Goal: Task Accomplishment & Management: Manage account settings

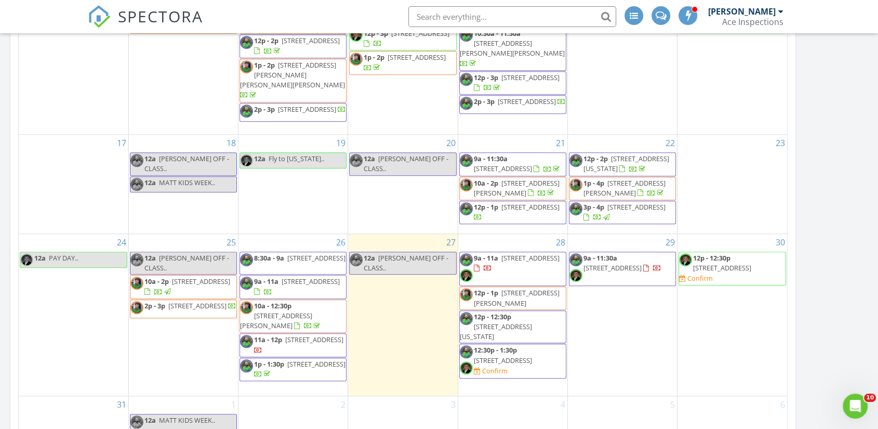
scroll to position [808, 0]
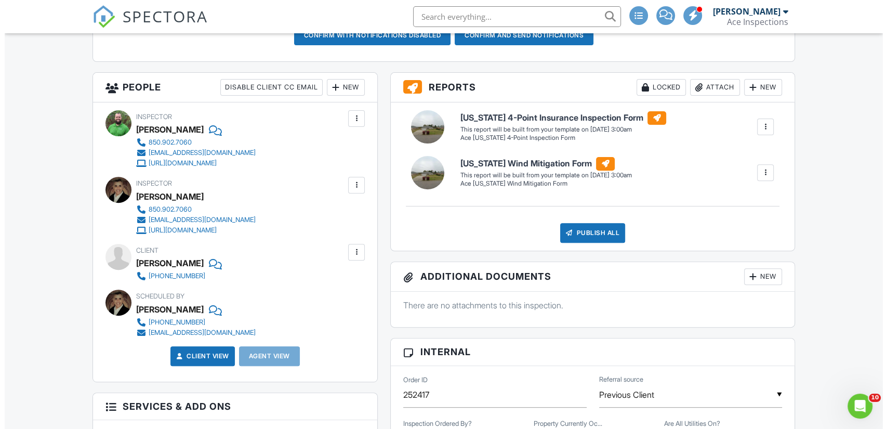
scroll to position [346, 0]
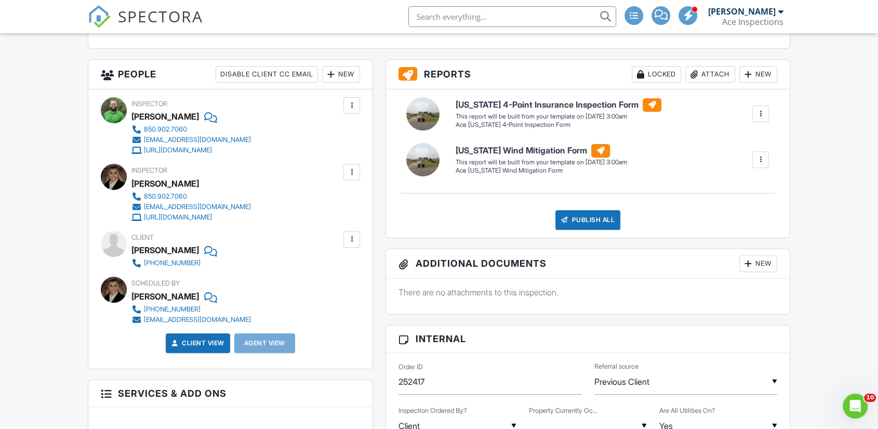
click at [353, 244] on div at bounding box center [351, 239] width 10 height 10
click at [330, 282] on li "Edit" at bounding box center [327, 271] width 53 height 26
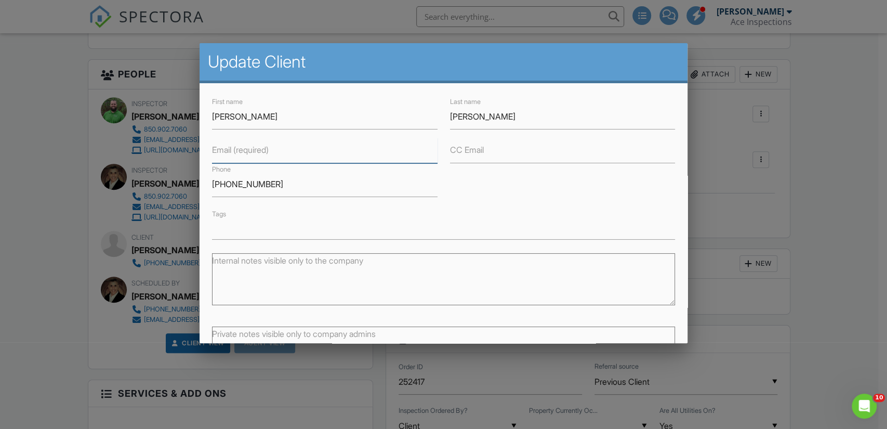
click at [270, 157] on input "Email (required)" at bounding box center [324, 150] width 225 height 25
type input "L"
type input "klewis42917@gmail.com"
click at [545, 193] on div "First name Ken Last name Lewis Email (required) klewis42917@gmail.com CC Email …" at bounding box center [443, 168] width 475 height 144
click at [541, 187] on div "First name Ken Last name Lewis Email (required) klewis42917@gmail.com CC Email …" at bounding box center [443, 168] width 475 height 144
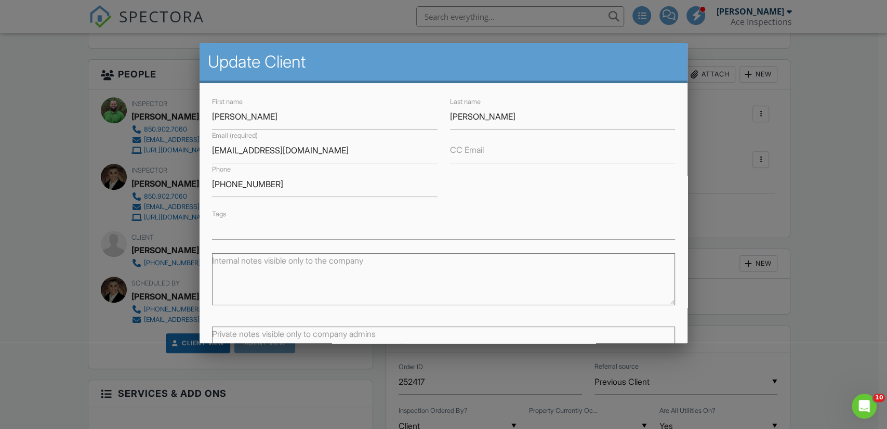
scroll to position [82, 0]
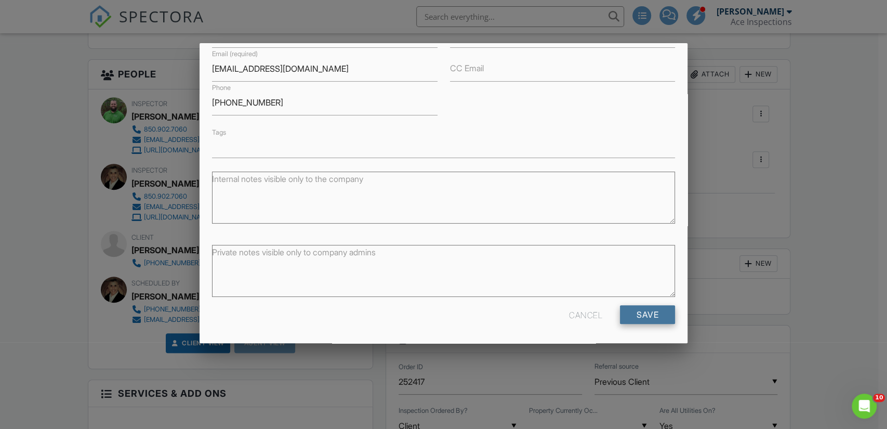
click at [634, 313] on input "Save" at bounding box center [647, 314] width 55 height 19
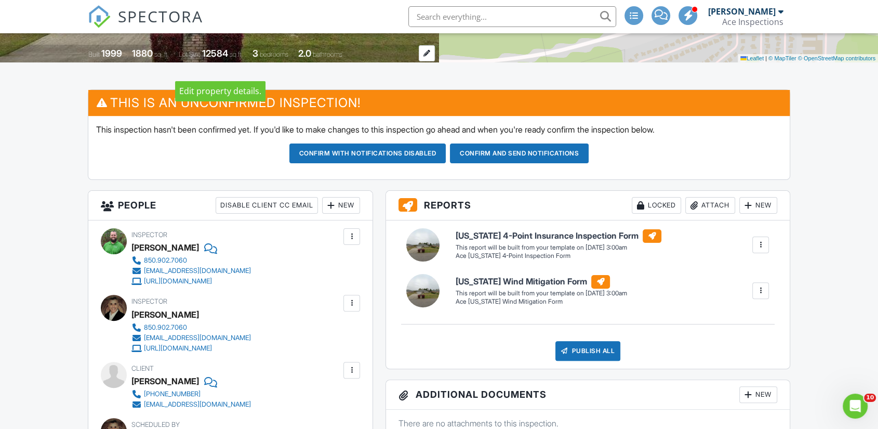
scroll to position [234, 0]
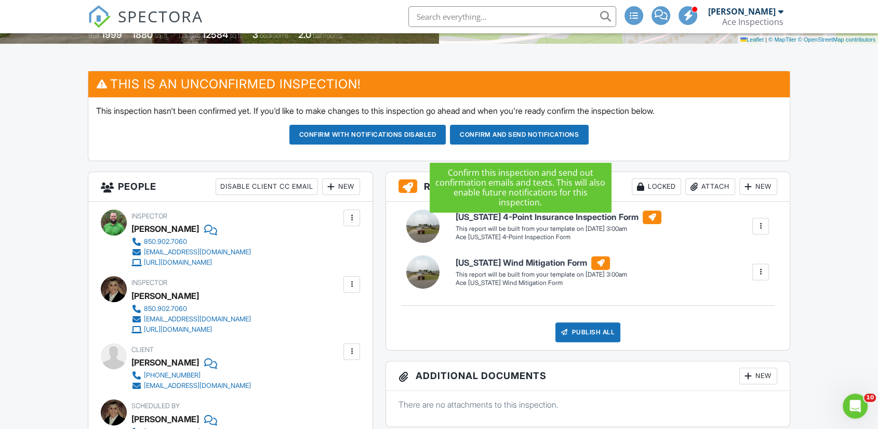
click at [446, 144] on button "Confirm and send notifications" at bounding box center [367, 135] width 157 height 20
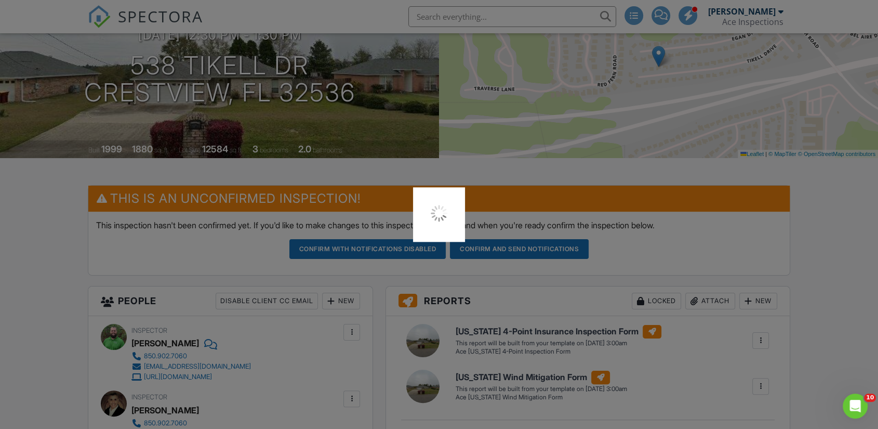
scroll to position [3, 0]
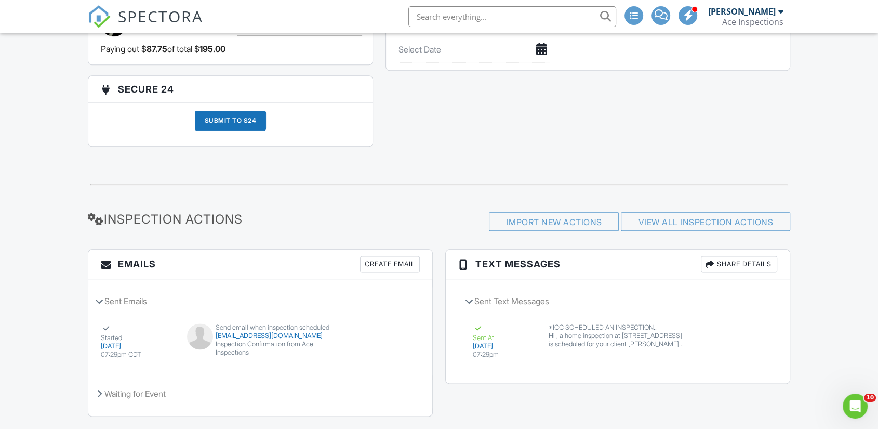
scroll to position [1261, 0]
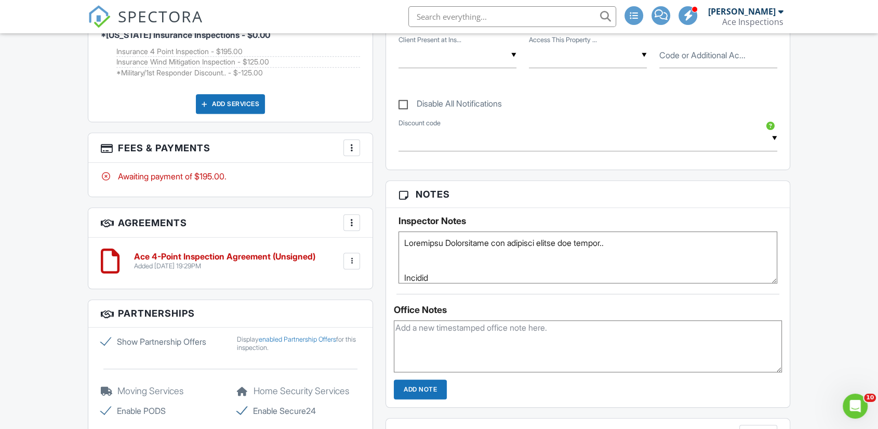
scroll to position [692, 0]
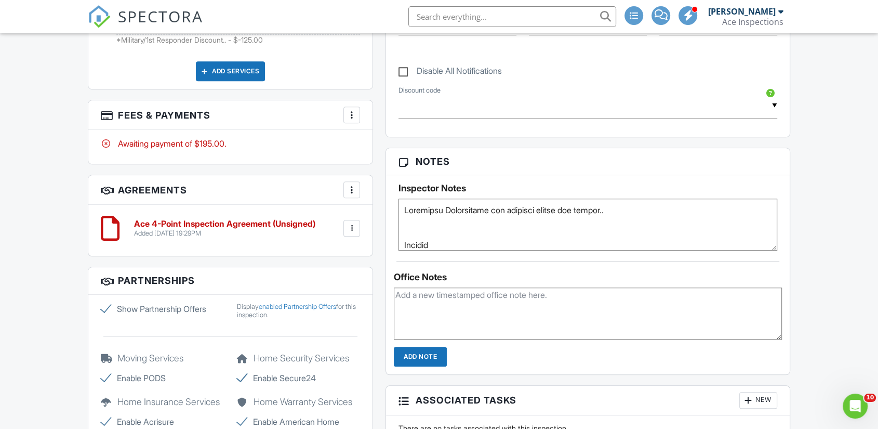
click at [421, 230] on textarea at bounding box center [587, 224] width 379 height 52
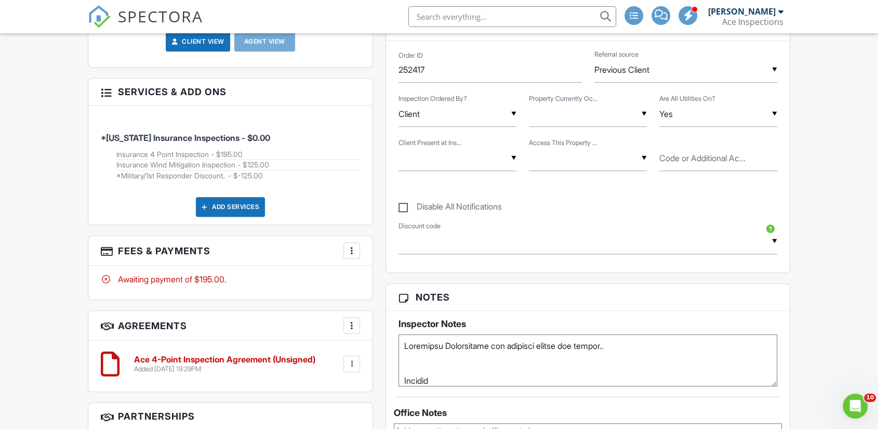
scroll to position [461, 0]
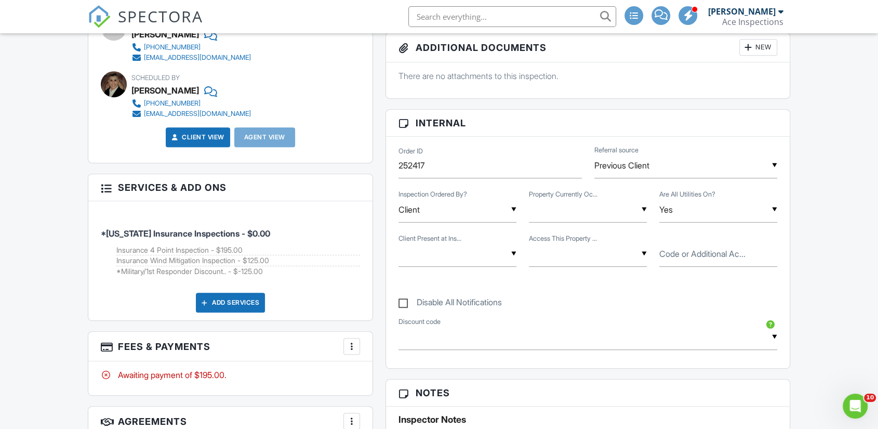
click at [584, 222] on div "▼ Yes No TBD Yes No TBD" at bounding box center [588, 209] width 118 height 25
click at [589, 271] on li "Yes" at bounding box center [587, 263] width 105 height 26
type input "Yes"
click at [463, 266] on div "▼ Yes Yes/End No TBD Yes Yes/End No TBD" at bounding box center [457, 253] width 118 height 25
click at [451, 317] on li "Yes" at bounding box center [457, 307] width 105 height 26
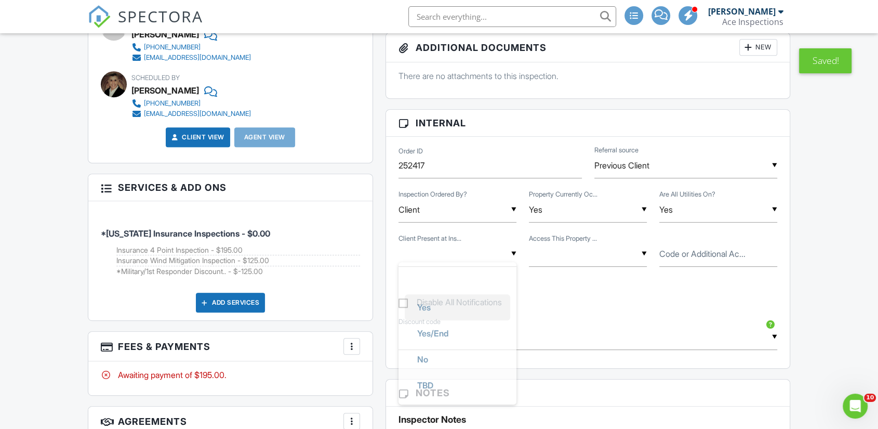
type input "Yes"
click at [575, 266] on div "▼ SUPRA BOX.. Combo Lockbox.. Door Code.. OTHER.. TBD.. SUPRA BOX.. Combo Lockb…" at bounding box center [588, 253] width 118 height 25
click at [574, 394] on span "OTHER.." at bounding box center [563, 385] width 48 height 26
type input "OTHER.."
click at [687, 259] on label "Code or Additional Ac..." at bounding box center [702, 253] width 86 height 11
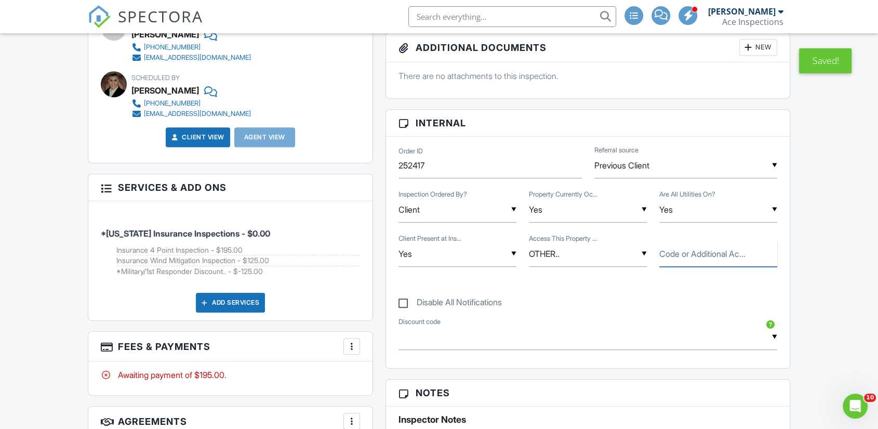
click at [687, 266] on input "Code or Additional Ac..." at bounding box center [718, 253] width 118 height 25
type input "Ken will be there to open.."
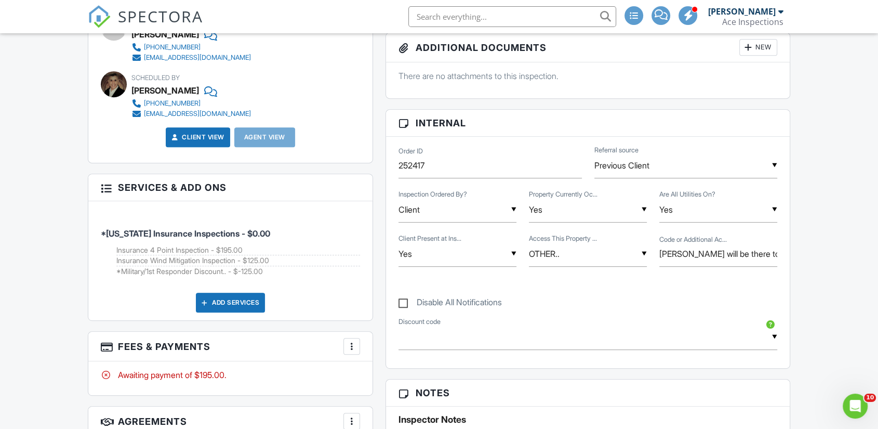
click at [817, 269] on div "Dashboard New Inspection Inspections Contacts Settings Metrics Templates Automa…" at bounding box center [439, 396] width 878 height 1648
click at [708, 264] on input "Ken will be there to open.." at bounding box center [718, 253] width 118 height 25
click at [805, 194] on div "Dashboard New Inspection Inspections Contacts Settings Metrics Templates Automa…" at bounding box center [439, 396] width 878 height 1648
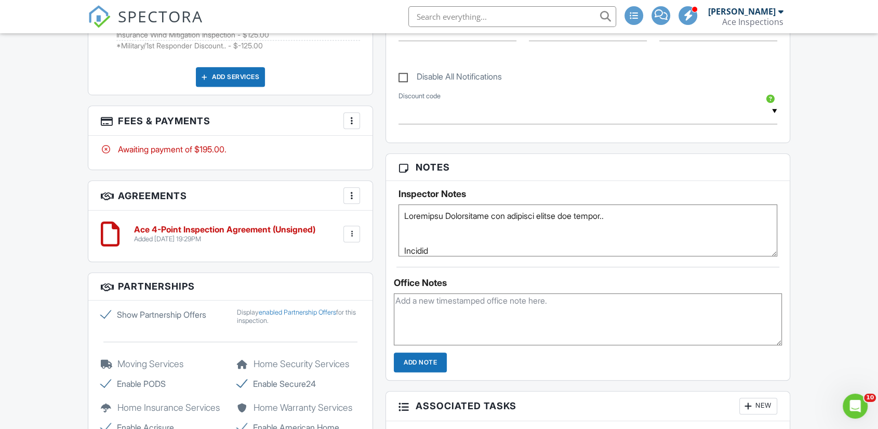
scroll to position [692, 0]
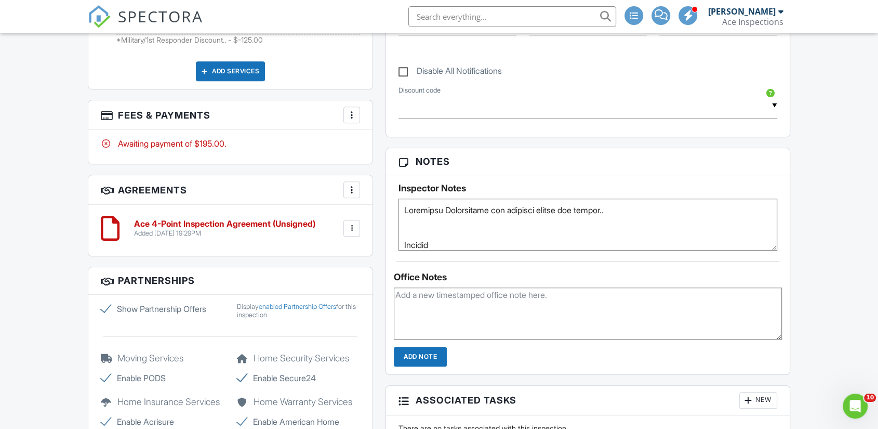
click at [542, 229] on textarea at bounding box center [587, 224] width 379 height 52
paste textarea "Ken will be there to open.."
click at [823, 207] on div "Dashboard New Inspection Inspections Contacts Settings Metrics Templates Automa…" at bounding box center [439, 165] width 878 height 1648
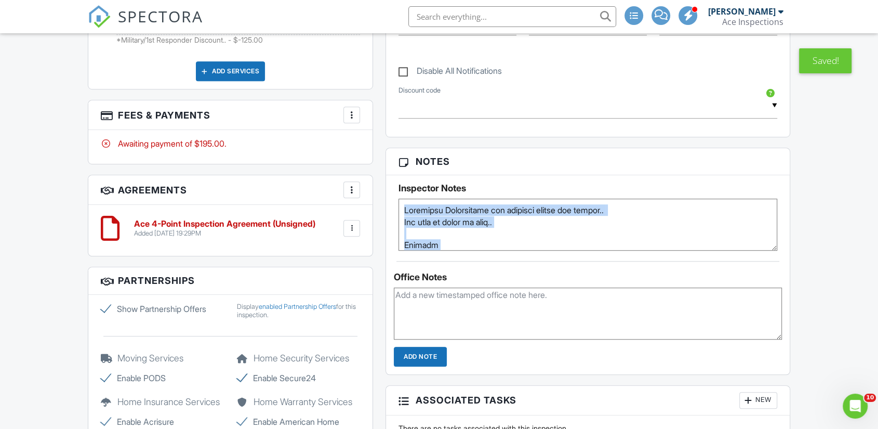
click at [814, 211] on div "Dashboard New Inspection Inspections Contacts Settings Metrics Templates Automa…" at bounding box center [439, 165] width 878 height 1648
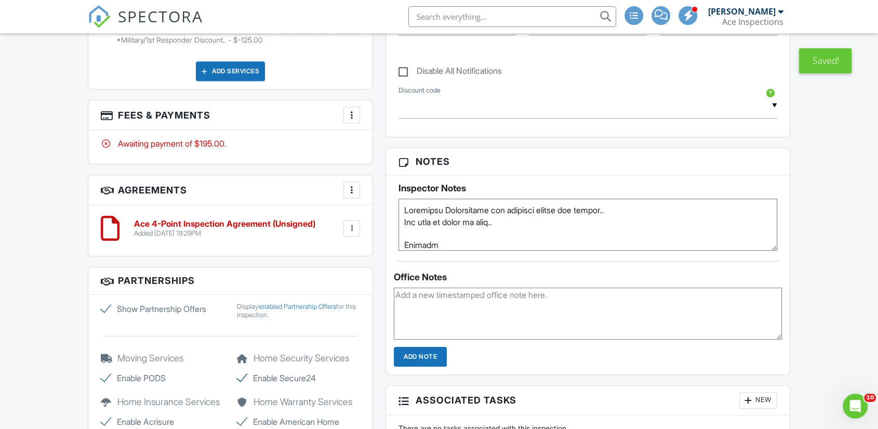
click at [603, 231] on textarea at bounding box center [587, 224] width 379 height 52
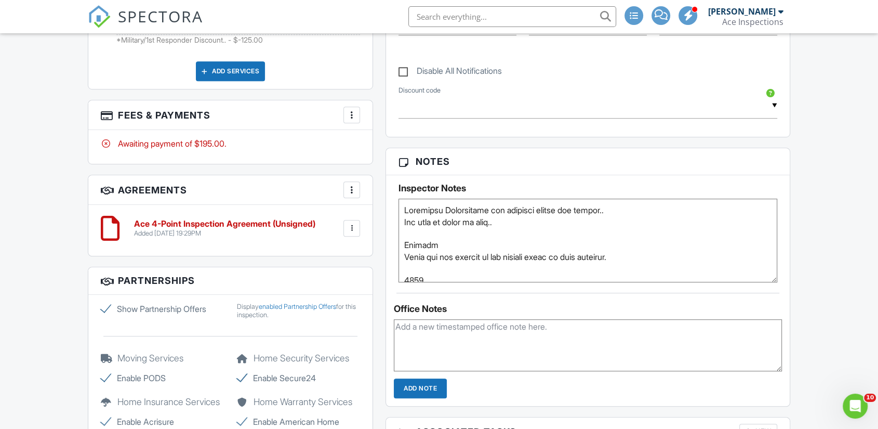
drag, startPoint x: 774, startPoint y: 256, endPoint x: 778, endPoint y: 428, distance: 172.0
click at [778, 282] on div "Inspector Notes" at bounding box center [588, 228] width 404 height 107
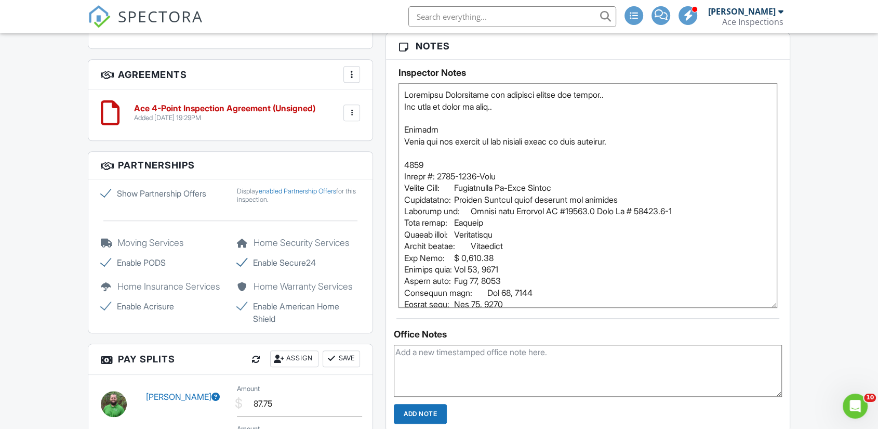
scroll to position [115, 0]
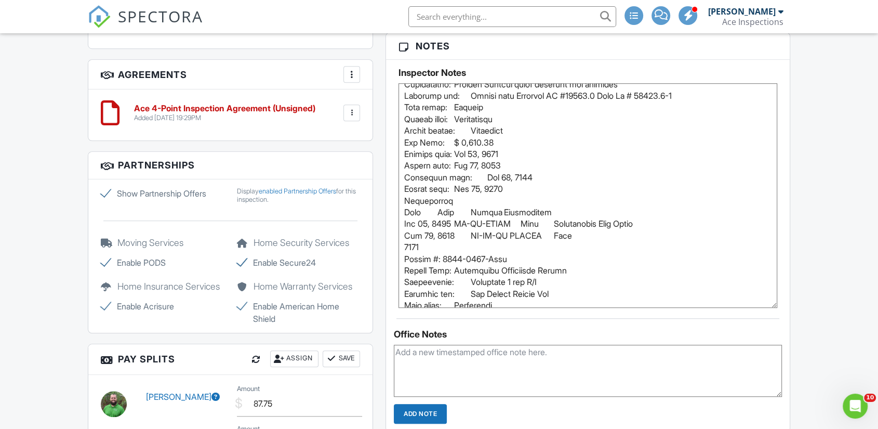
type textarea "Insurance Inspections for previous client and friend.. Ken will be there to ope…"
click at [819, 233] on div "Dashboard New Inspection Inspections Contacts Settings Metrics Templates Automa…" at bounding box center [439, 98] width 878 height 1744
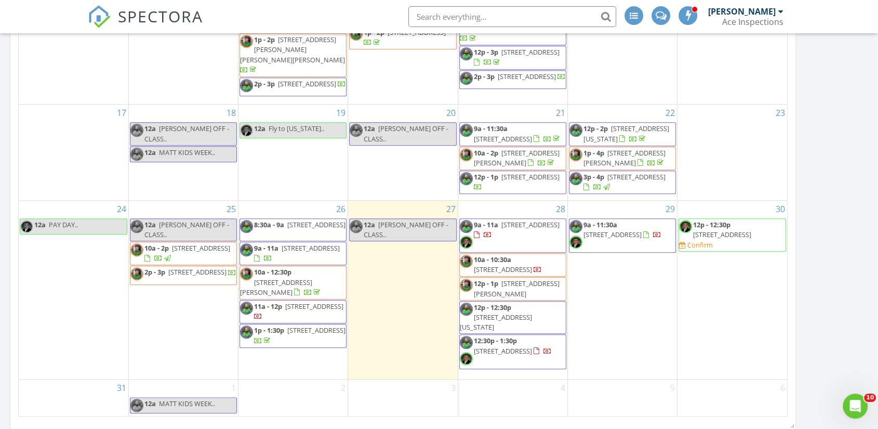
click at [848, 295] on div "[DATE] All Inspectors 12:00 am [PERSON_NAME] OFF - CLASS.. [PERSON_NAME] New In…" at bounding box center [439, 18] width 878 height 1361
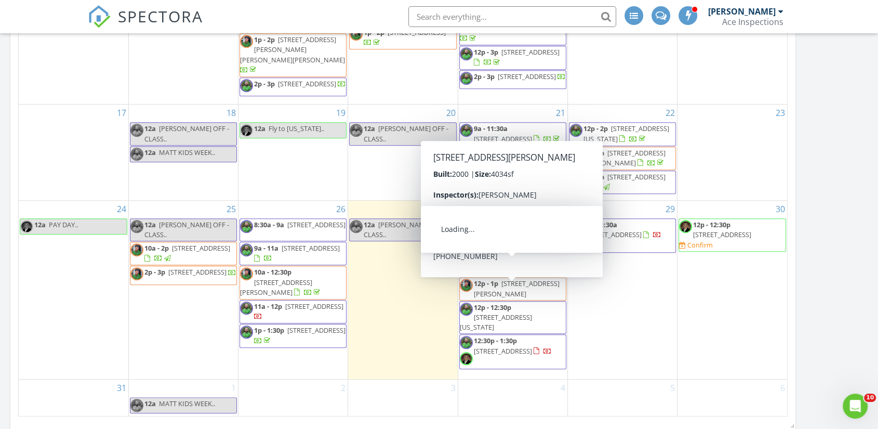
click at [514, 264] on span "3607 Poverty Creek Rd, Crestview 32539" at bounding box center [503, 268] width 58 height 9
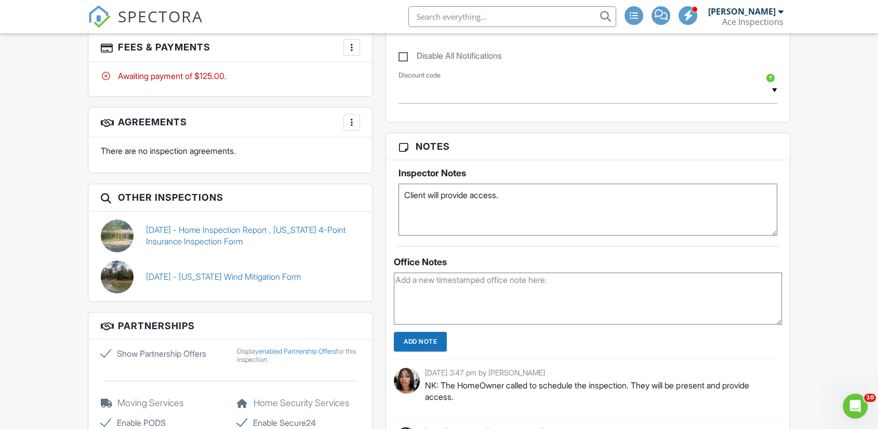
scroll to position [692, 0]
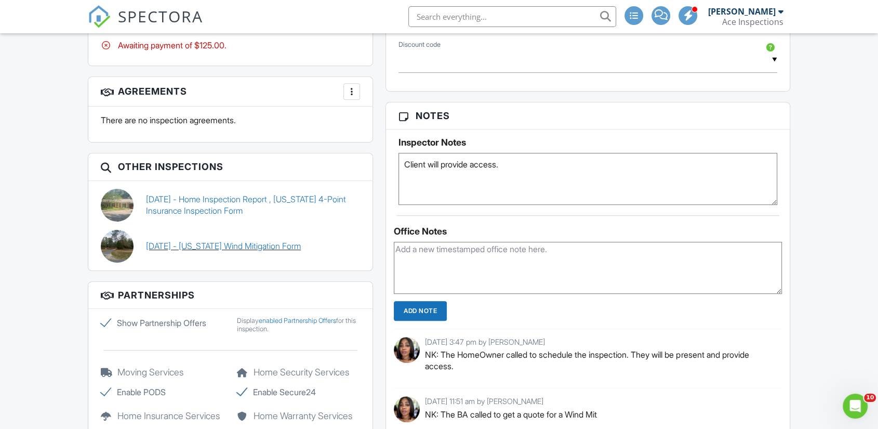
click at [220, 251] on link "[DATE] - [US_STATE] Wind Mitigation Form" at bounding box center [223, 245] width 155 height 11
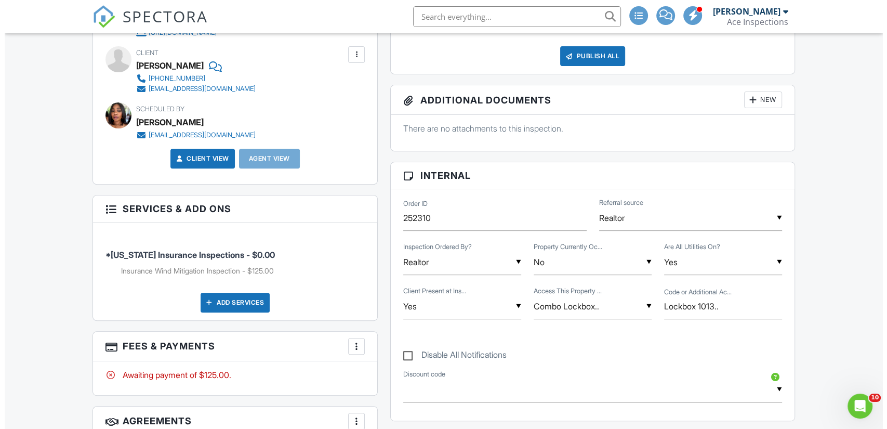
scroll to position [438, 0]
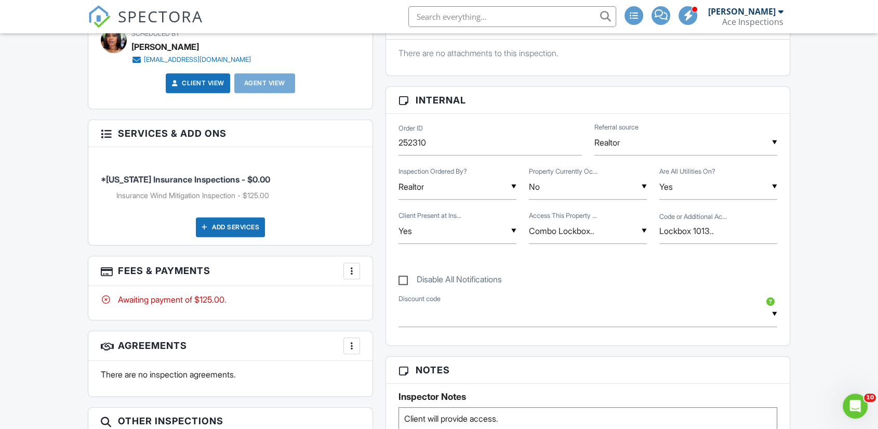
click at [228, 236] on div "Add Services" at bounding box center [230, 227] width 69 height 20
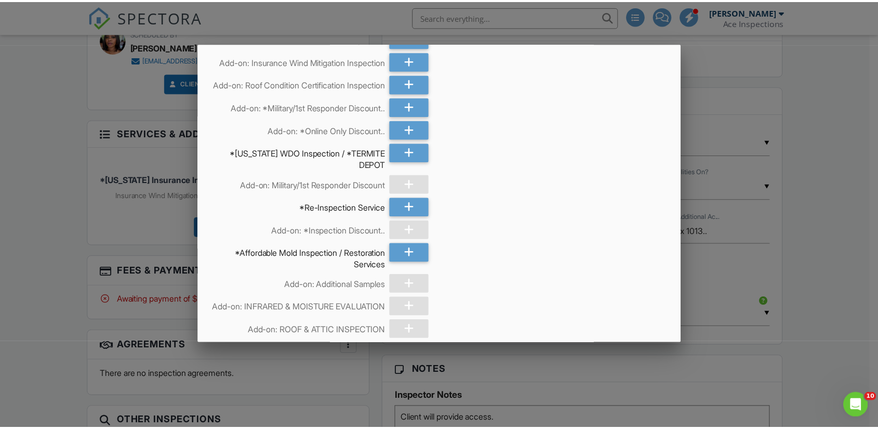
scroll to position [346, 0]
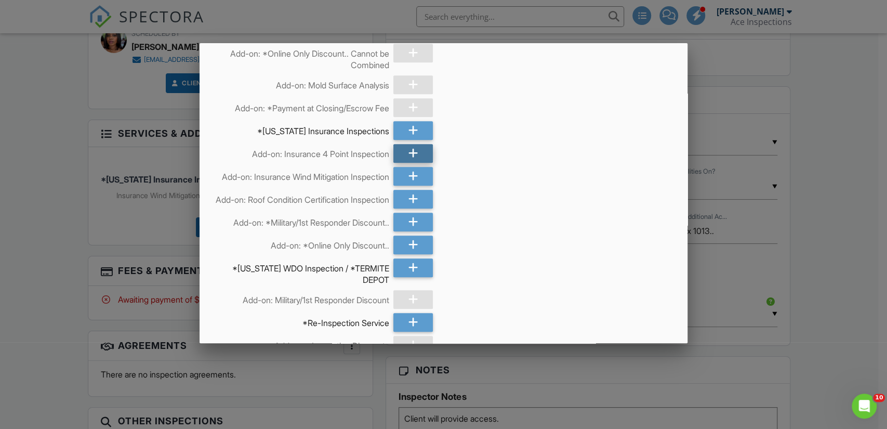
click at [416, 163] on div at bounding box center [412, 153] width 39 height 19
click at [26, 206] on div at bounding box center [443, 216] width 887 height 536
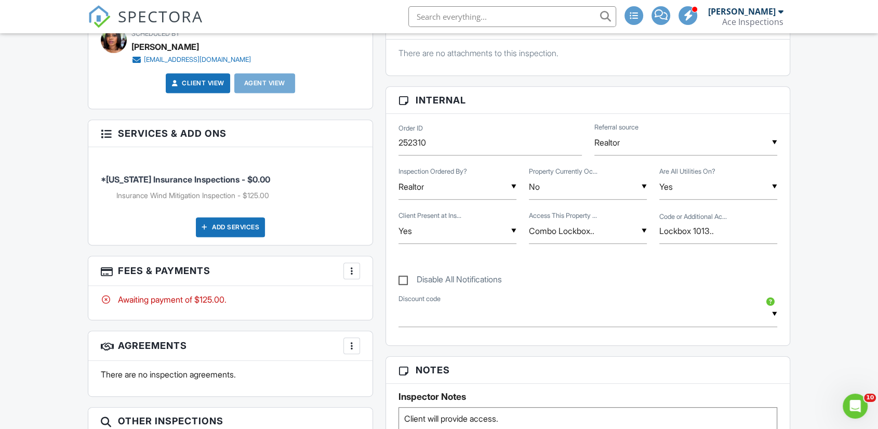
click at [407, 286] on label "Disable All Notifications" at bounding box center [449, 280] width 103 height 13
click at [405, 277] on input "Disable All Notifications" at bounding box center [401, 274] width 7 height 7
click at [407, 286] on label "Disable All Notifications" at bounding box center [449, 280] width 103 height 13
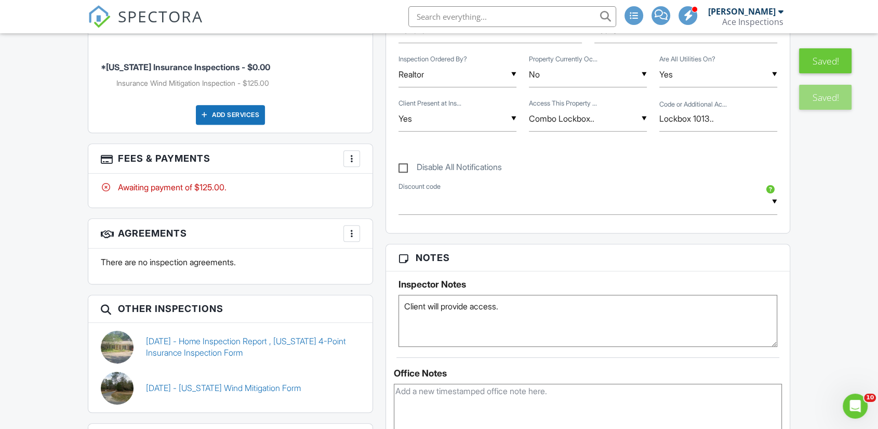
scroll to position [438, 0]
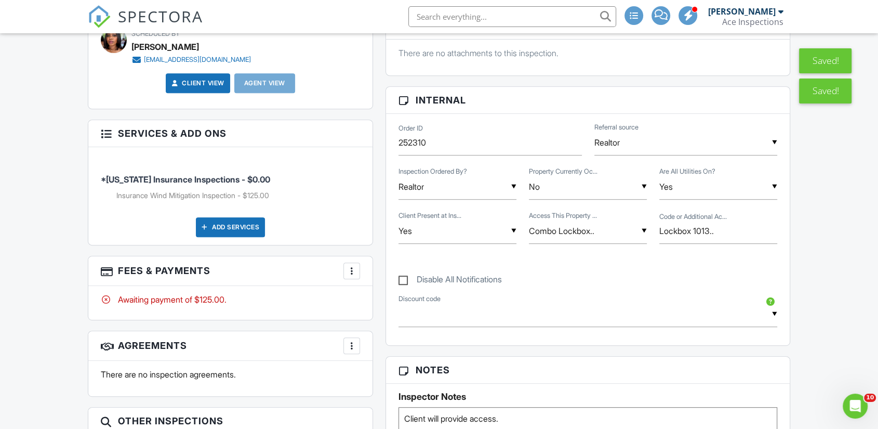
click at [400, 287] on label "Disable All Notifications" at bounding box center [449, 280] width 103 height 13
click at [400, 277] on input "Disable All Notifications" at bounding box center [401, 274] width 7 height 7
checkbox input "true"
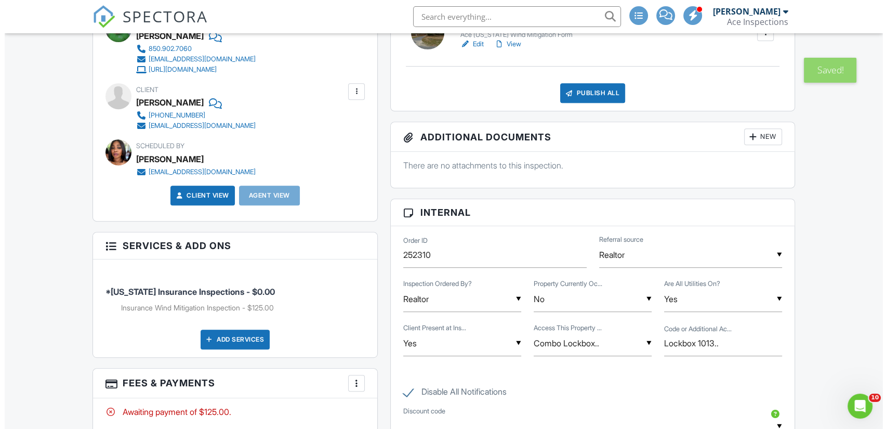
scroll to position [551, 0]
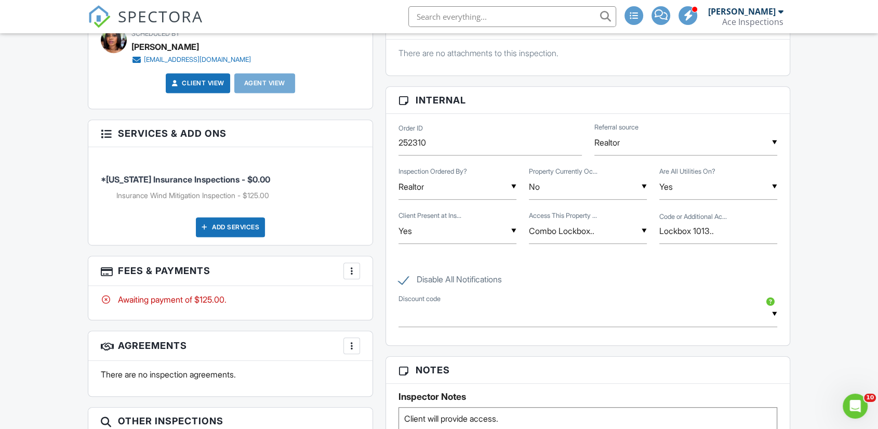
click at [229, 237] on div "Add Services" at bounding box center [230, 227] width 69 height 20
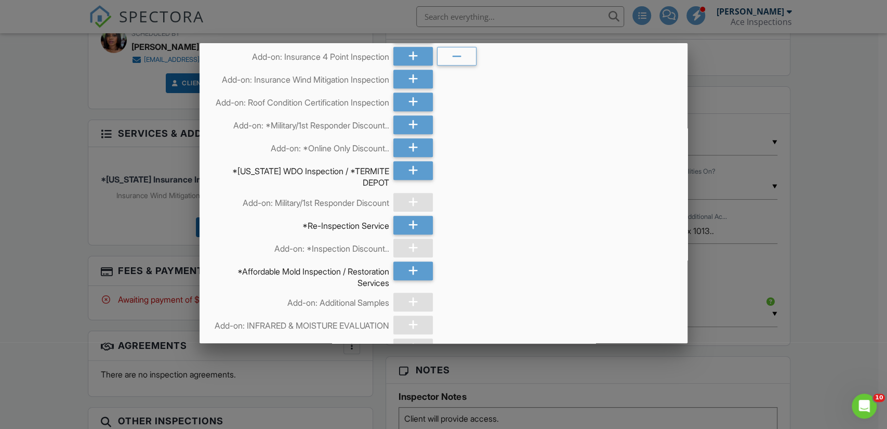
scroll to position [461, 0]
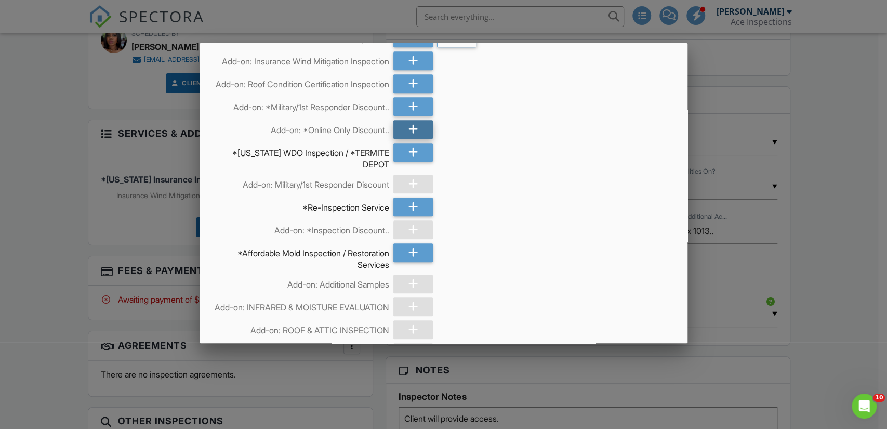
click at [411, 139] on icon at bounding box center [413, 129] width 10 height 19
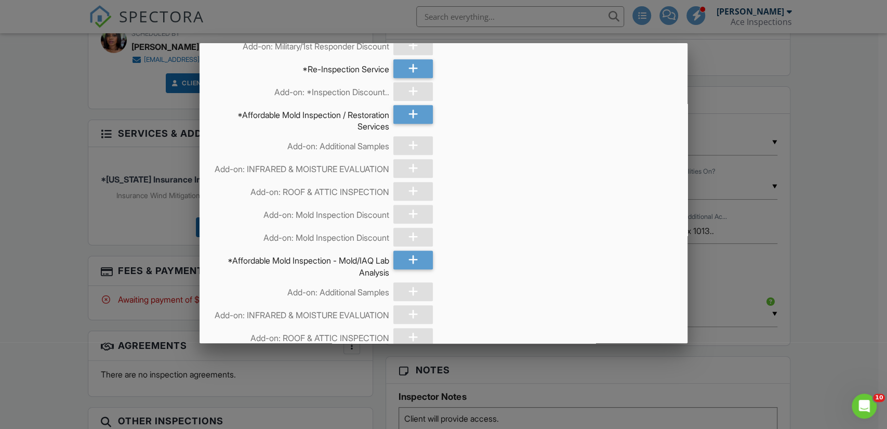
scroll to position [886, 0]
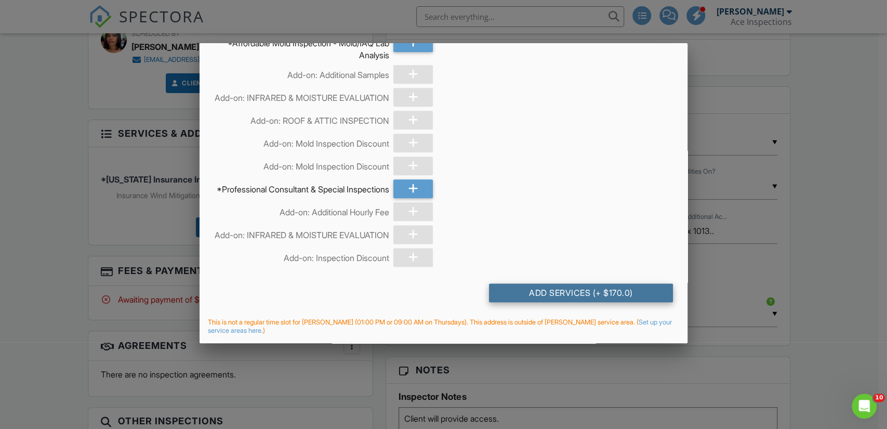
click at [563, 293] on div "Add Services (+ $170.0)" at bounding box center [581, 292] width 184 height 19
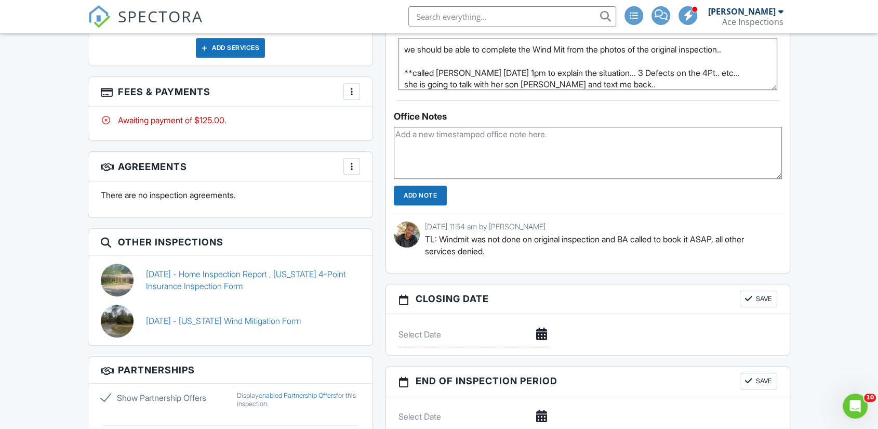
scroll to position [703, 0]
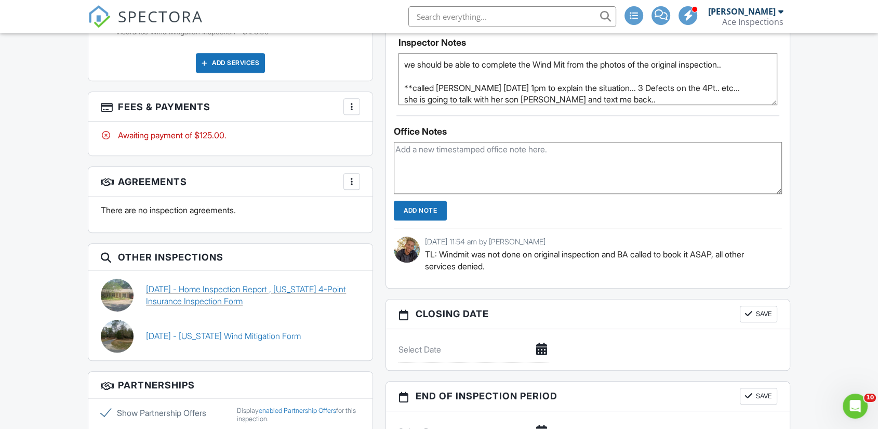
click at [234, 300] on link "[DATE] - Home Inspection Report , [US_STATE] 4-Point Insurance Inspection Form" at bounding box center [253, 294] width 214 height 23
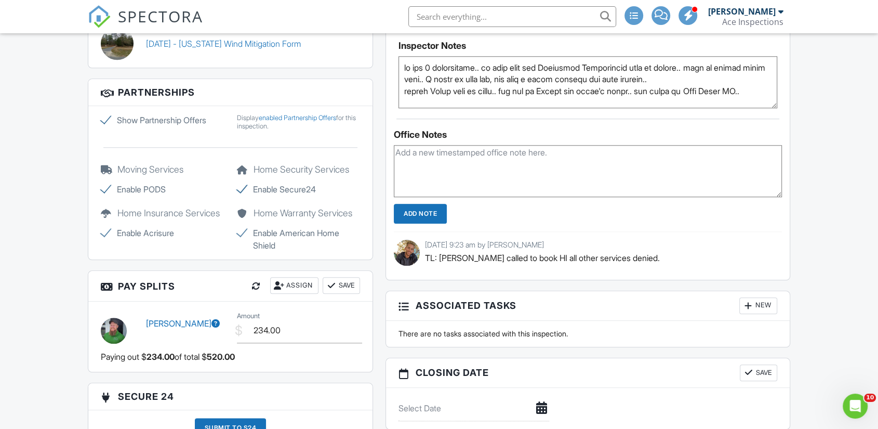
scroll to position [952, 0]
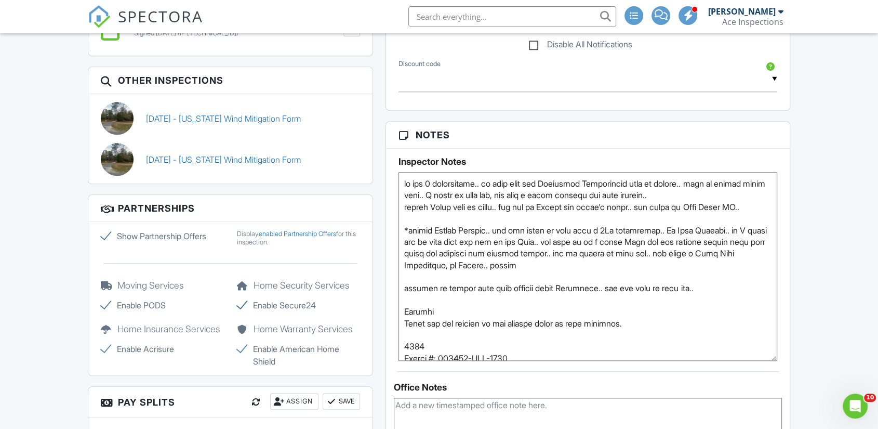
drag, startPoint x: 774, startPoint y: 229, endPoint x: 784, endPoint y: 371, distance: 142.6
click at [783, 360] on div "Inspector Notes" at bounding box center [588, 255] width 404 height 212
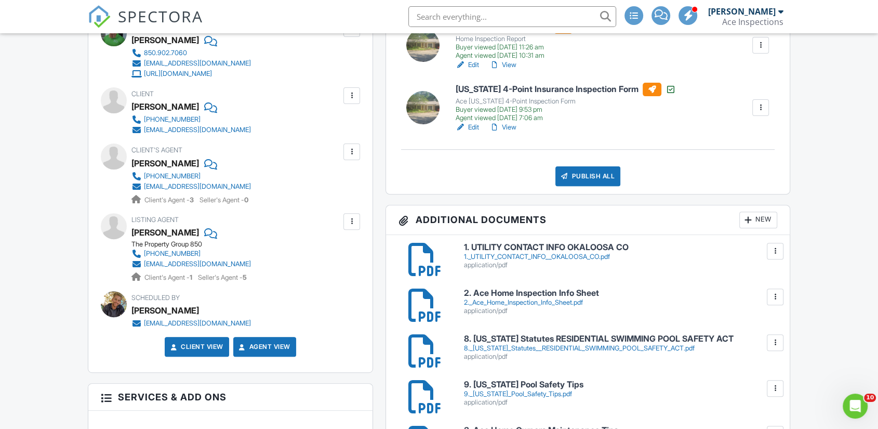
scroll to position [260, 0]
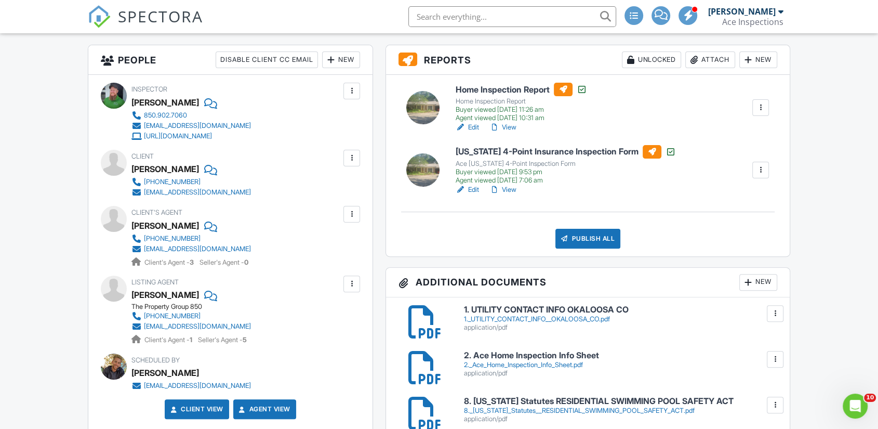
click at [515, 195] on link "View" at bounding box center [502, 189] width 27 height 10
click at [763, 175] on div at bounding box center [760, 170] width 10 height 10
click at [0, 0] on link "Copy" at bounding box center [0, 0] width 0 height 0
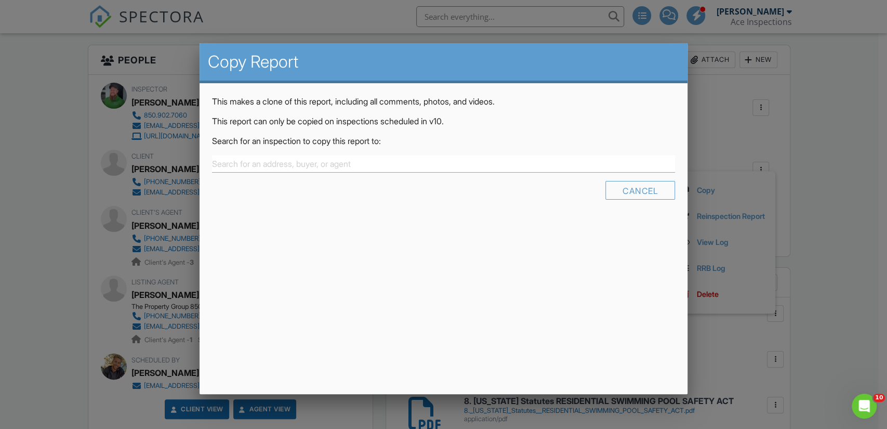
click at [821, 182] on div at bounding box center [443, 216] width 887 height 536
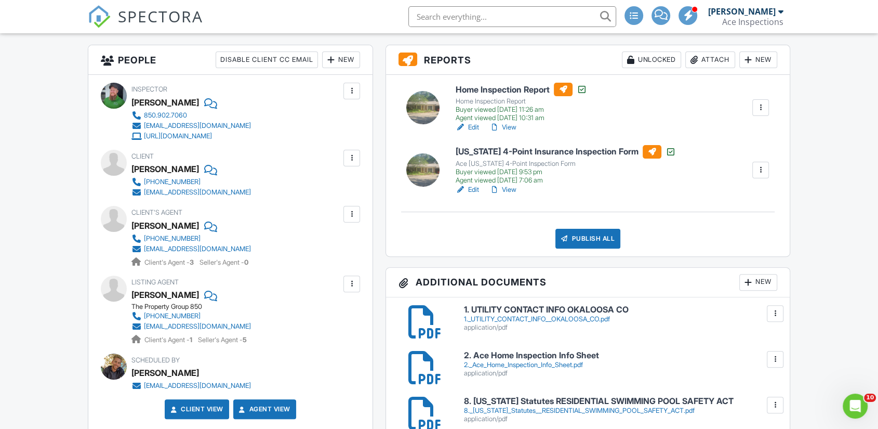
click at [760, 175] on div at bounding box center [760, 170] width 10 height 10
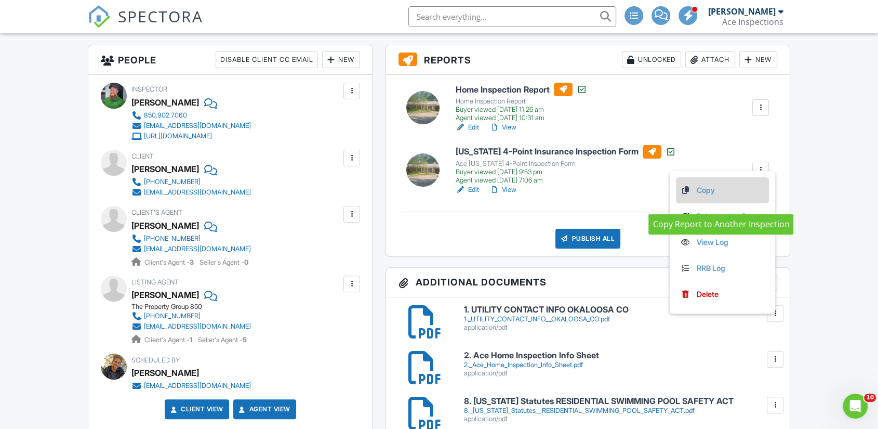
click at [715, 196] on link "Copy" at bounding box center [722, 189] width 85 height 11
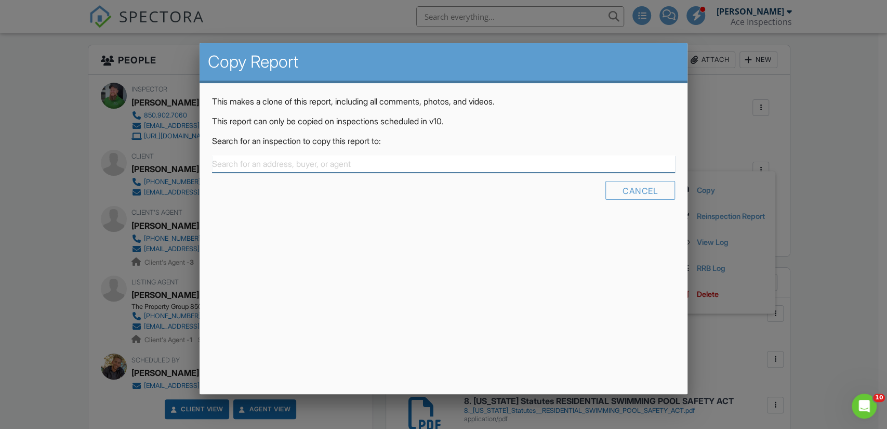
paste input "[STREET_ADDRESS]"
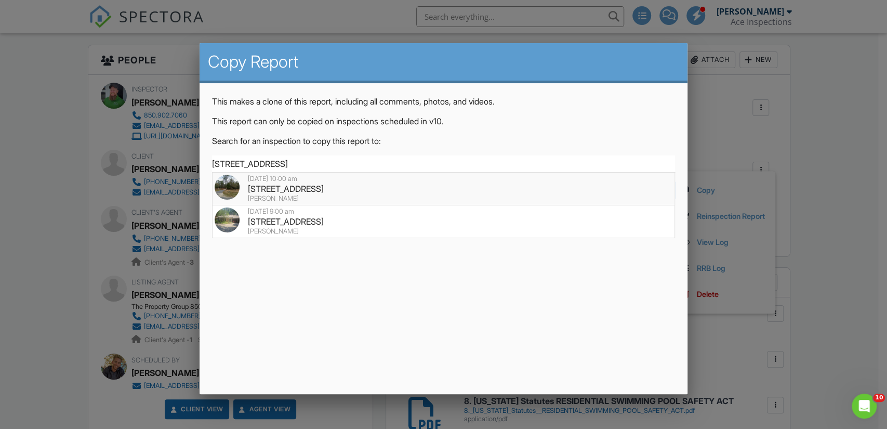
click at [311, 191] on div "3607 Poverty Creek Rd, Crestview, FL 32539" at bounding box center [444, 188] width 458 height 11
type input "3607 Poverty Creek Rd, Crestview, FL 32539"
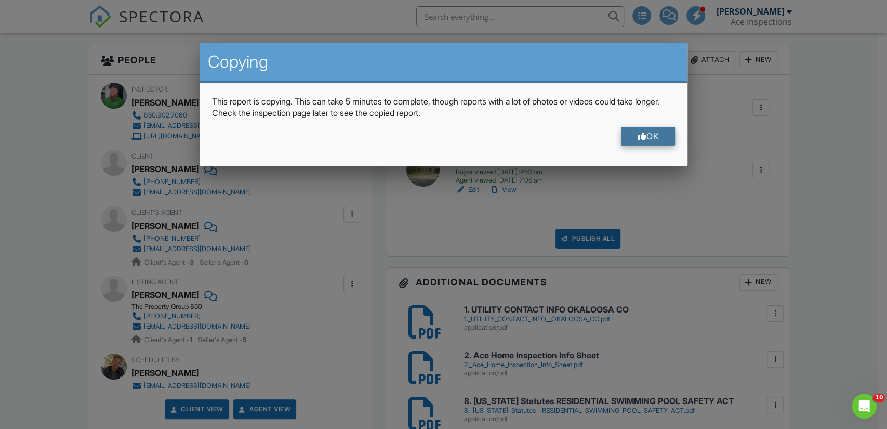
click at [653, 132] on div "OK" at bounding box center [648, 136] width 54 height 19
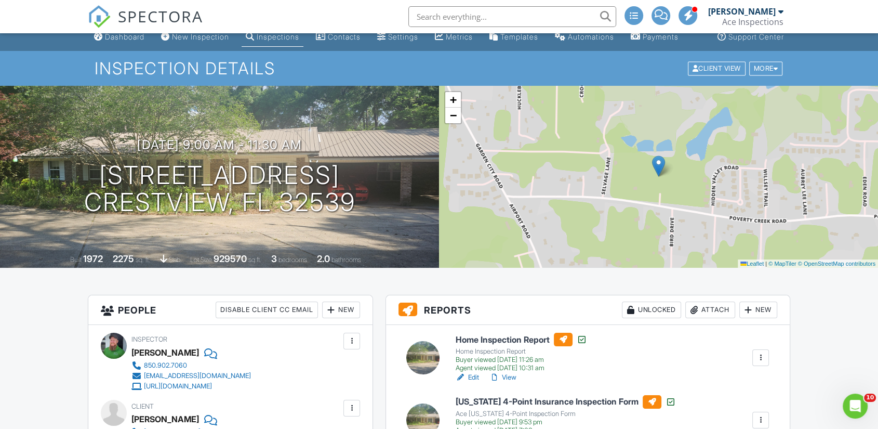
scroll to position [0, 0]
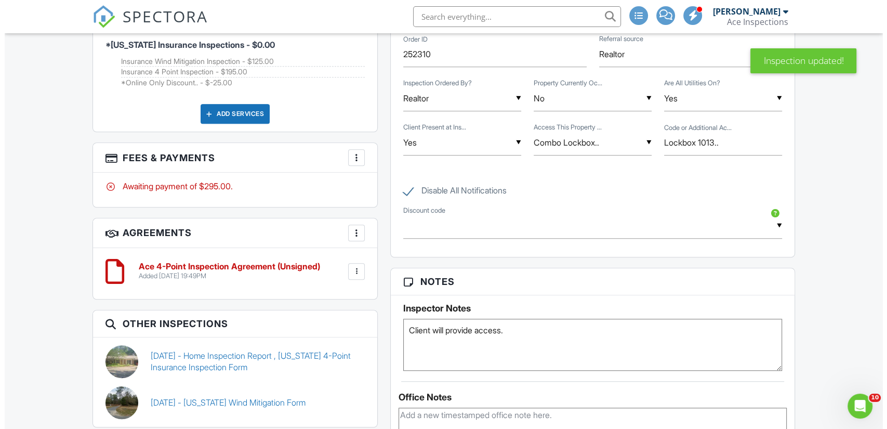
scroll to position [808, 0]
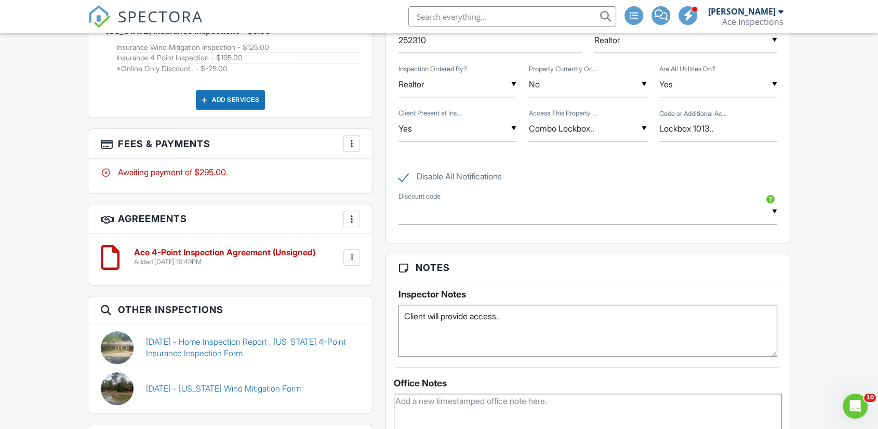
click at [349, 149] on div at bounding box center [351, 143] width 10 height 10
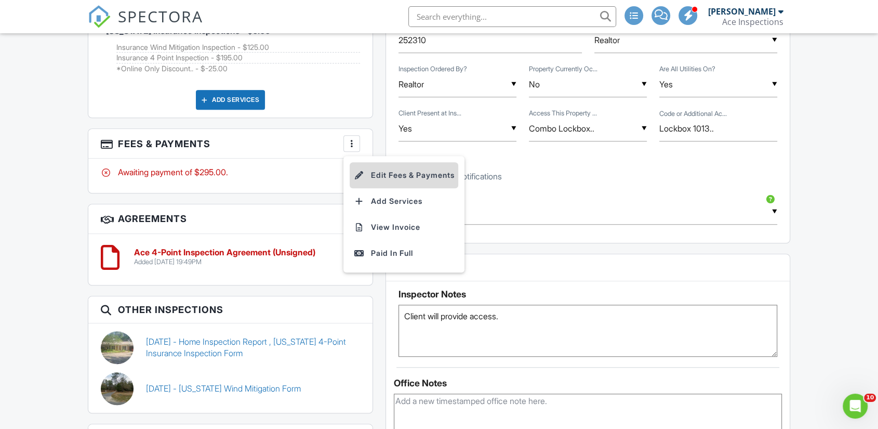
click at [417, 183] on li "Edit Fees & Payments" at bounding box center [404, 175] width 109 height 26
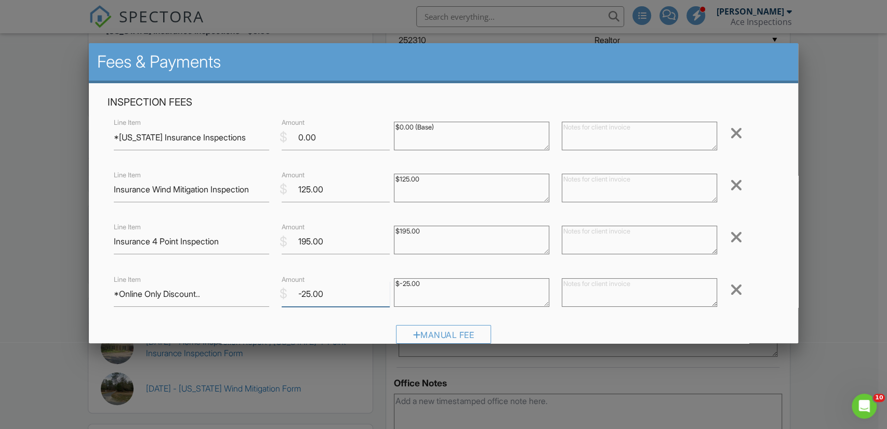
click at [304, 294] on input "-25.00" at bounding box center [336, 293] width 108 height 25
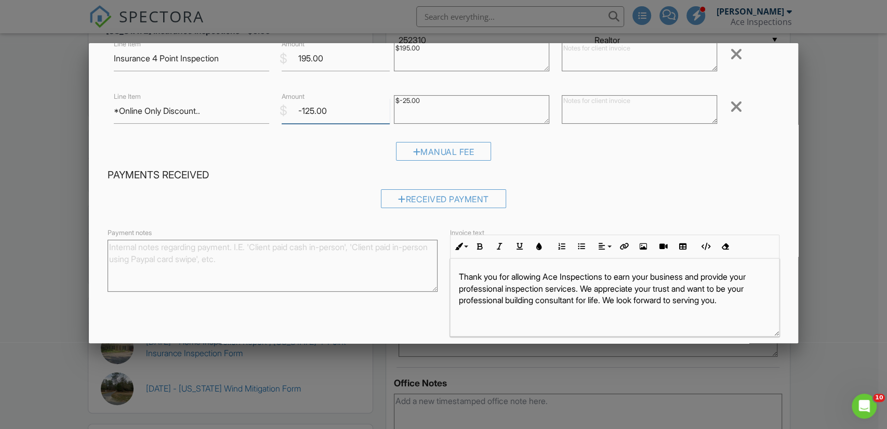
scroll to position [225, 0]
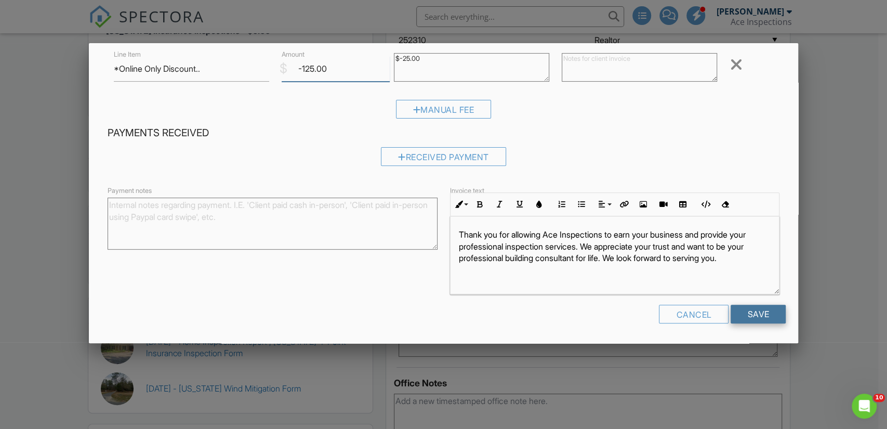
type input "-125.00"
click at [746, 320] on input "Save" at bounding box center [757, 313] width 55 height 19
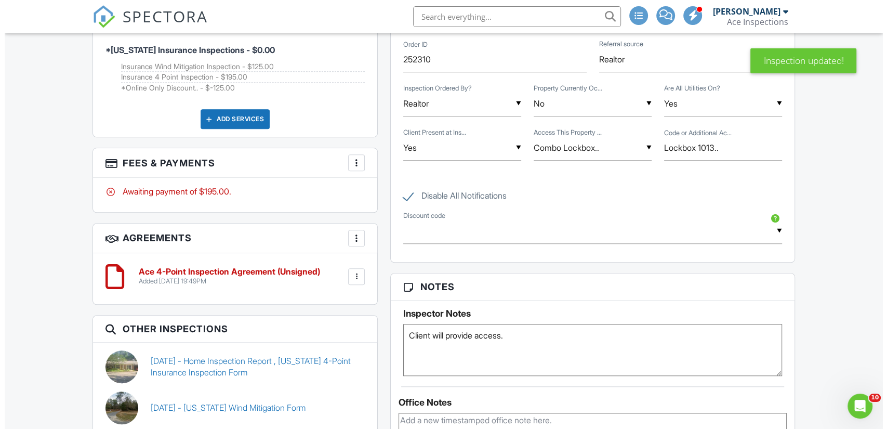
scroll to position [808, 0]
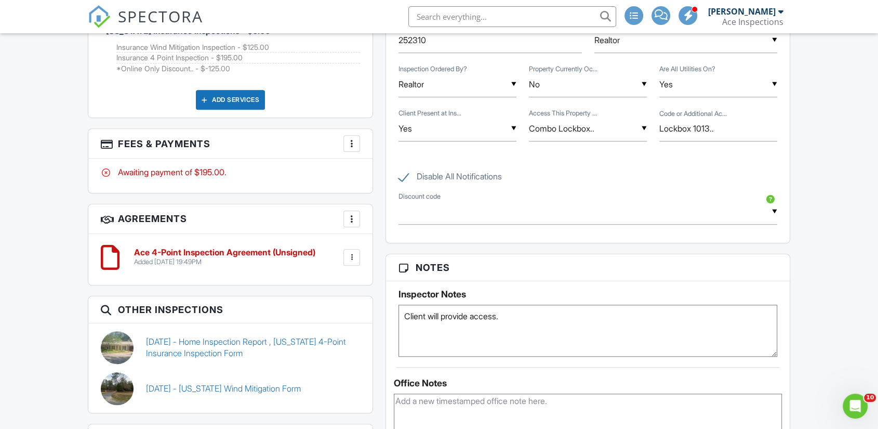
click at [352, 149] on div at bounding box center [351, 143] width 10 height 10
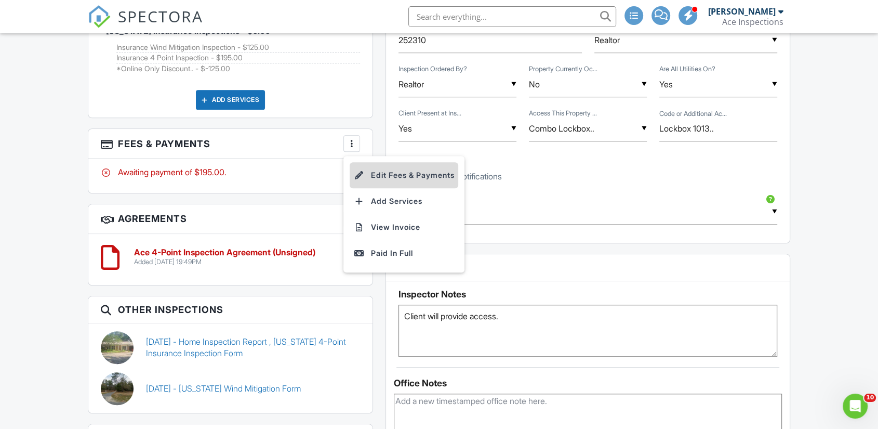
click at [386, 181] on li "Edit Fees & Payments" at bounding box center [404, 175] width 109 height 26
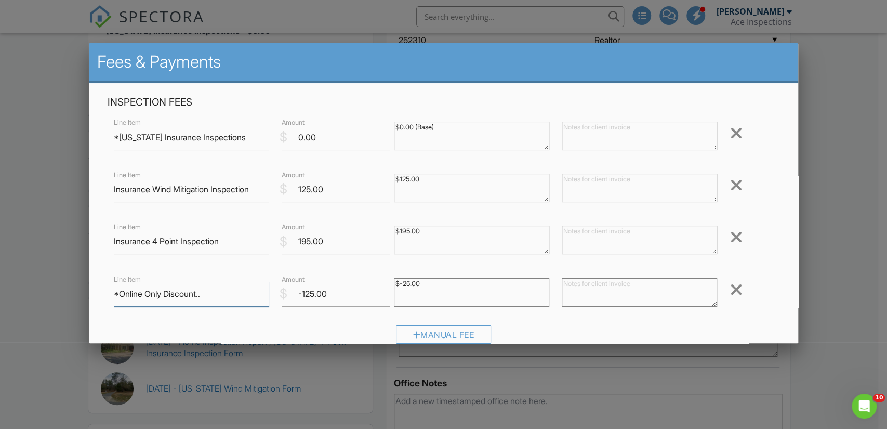
click at [163, 295] on input "*Online Only Discount.." at bounding box center [191, 293] width 155 height 25
type input "*Inspection Discount.."
click at [729, 135] on div at bounding box center [735, 133] width 12 height 17
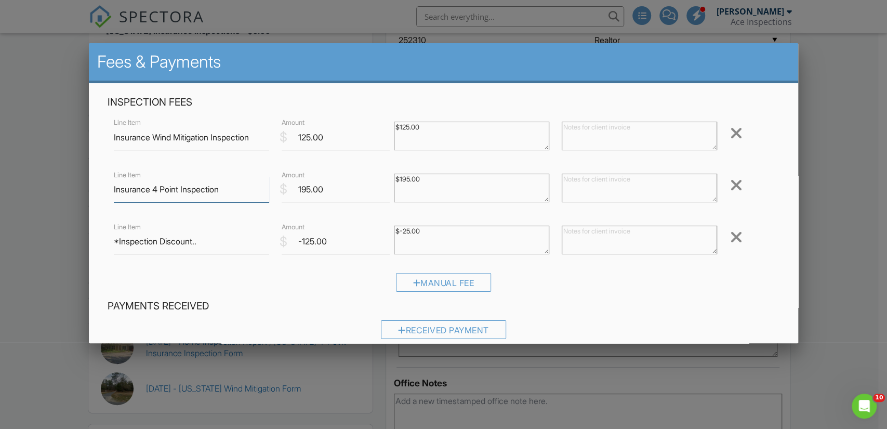
click at [184, 187] on input "Insurance 4 Point Inspection" at bounding box center [191, 189] width 155 height 25
type input "Insurance 4 Point RE-Inspection"
click at [777, 213] on div "Inspection Fees Line Item *Florida Insurance Inspections $ Amount 0.00 $0.00 (B…" at bounding box center [444, 300] width 710 height 434
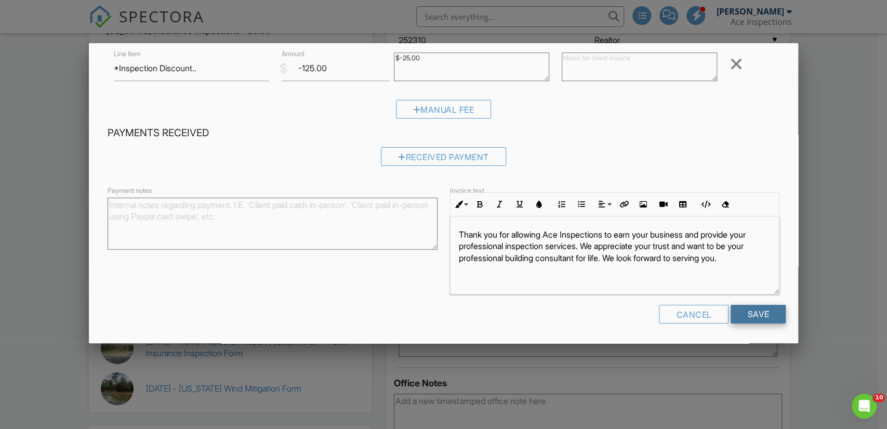
scroll to position [0, 0]
click at [756, 309] on input "Save" at bounding box center [757, 313] width 55 height 19
click at [0, 0] on div at bounding box center [0, 0] width 0 height 0
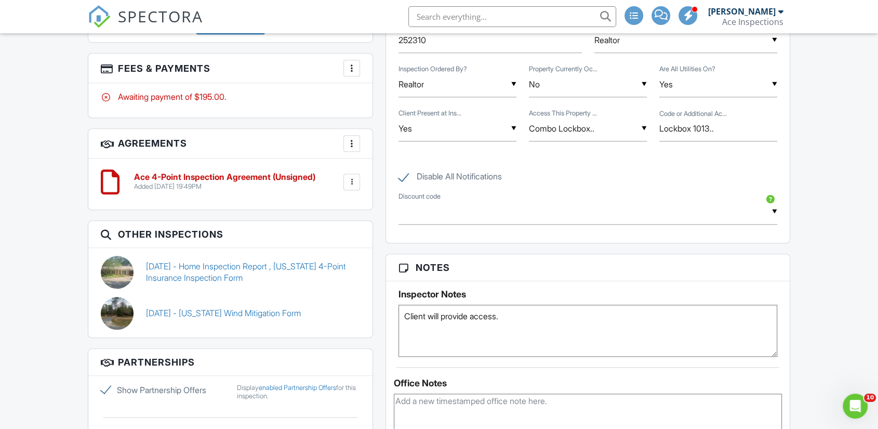
scroll to position [923, 0]
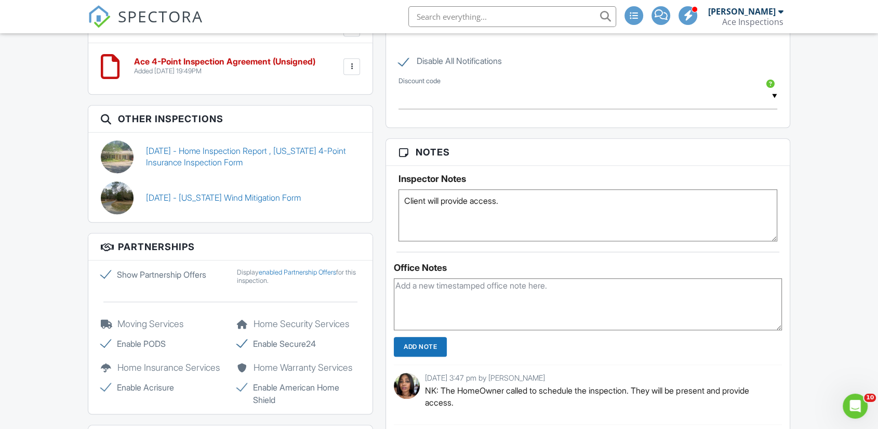
click at [406, 208] on textarea "Client will provide access." at bounding box center [587, 215] width 379 height 52
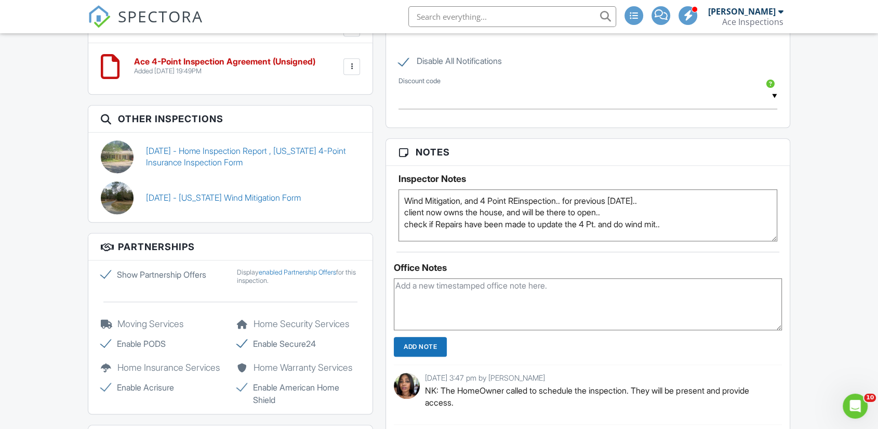
type textarea "Wind Mitigation, and 4 Point REinspection.. for previous [DATE].. client now ow…"
click at [828, 222] on div "Dashboard New Inspection Inspections Contacts Settings Metrics Templates Automa…" at bounding box center [439, 60] width 878 height 1901
click at [772, 241] on textarea "Client will provide access." at bounding box center [587, 215] width 379 height 52
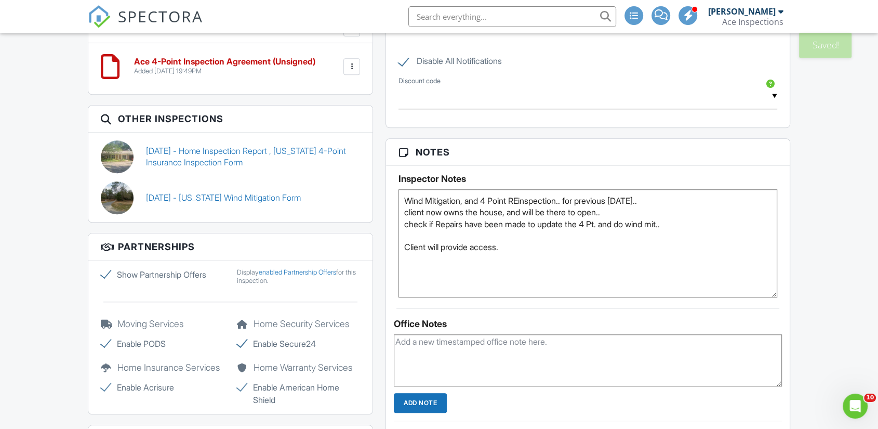
drag, startPoint x: 772, startPoint y: 245, endPoint x: 778, endPoint y: 303, distance: 58.5
click at [778, 297] on div "Inspector Notes Client will provide access." at bounding box center [588, 231] width 404 height 131
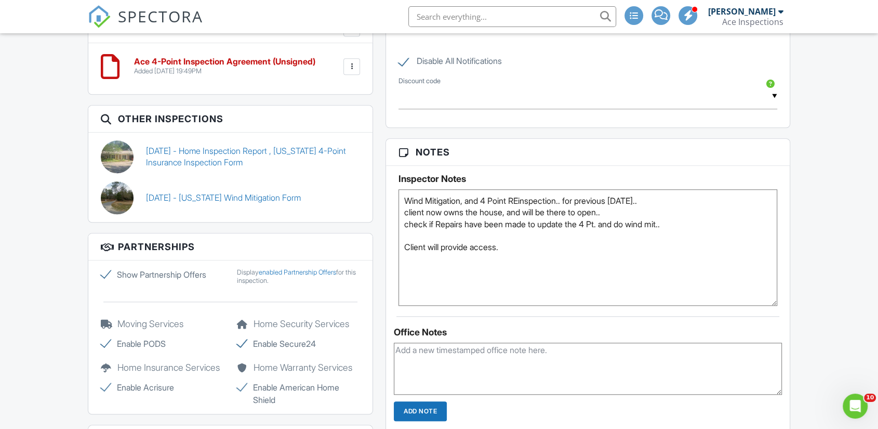
click at [809, 251] on div "Dashboard New Inspection Inspections Contacts Settings Metrics Templates Automa…" at bounding box center [439, 92] width 878 height 1965
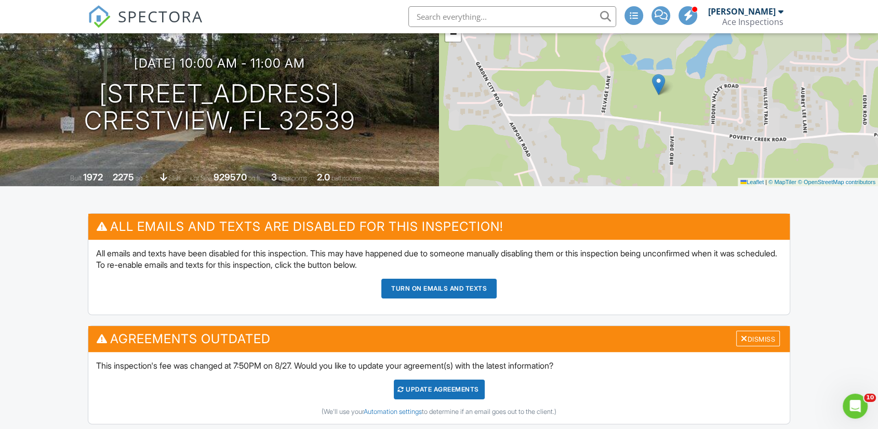
scroll to position [0, 0]
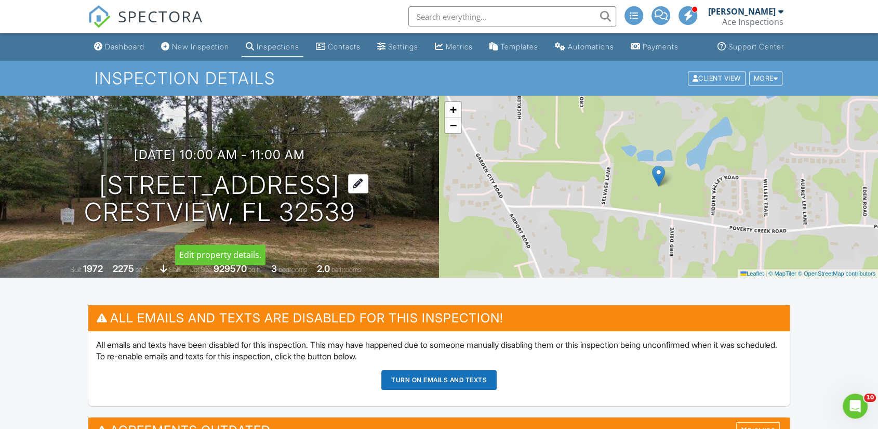
click at [185, 197] on h1 "3607 Poverty Creek Rd Crestview, FL 32539" at bounding box center [219, 198] width 271 height 55
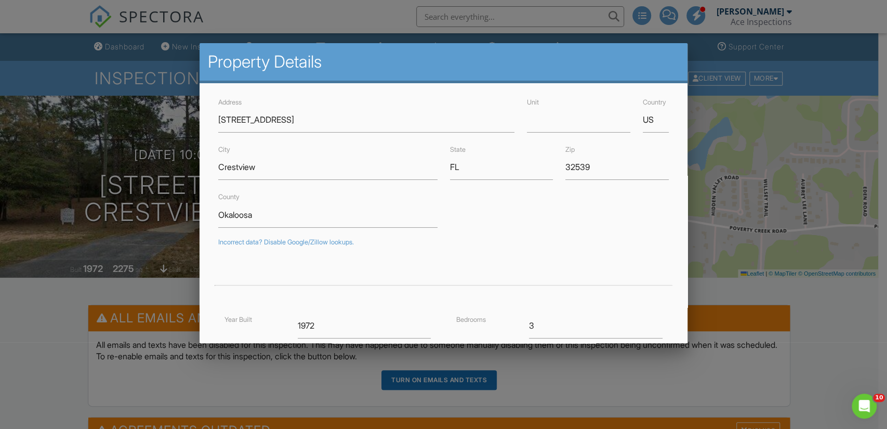
click at [52, 323] on div at bounding box center [443, 216] width 887 height 536
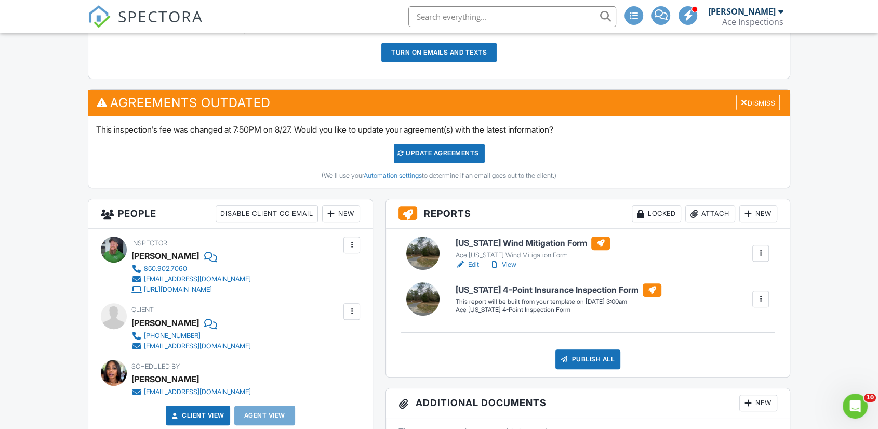
scroll to position [346, 0]
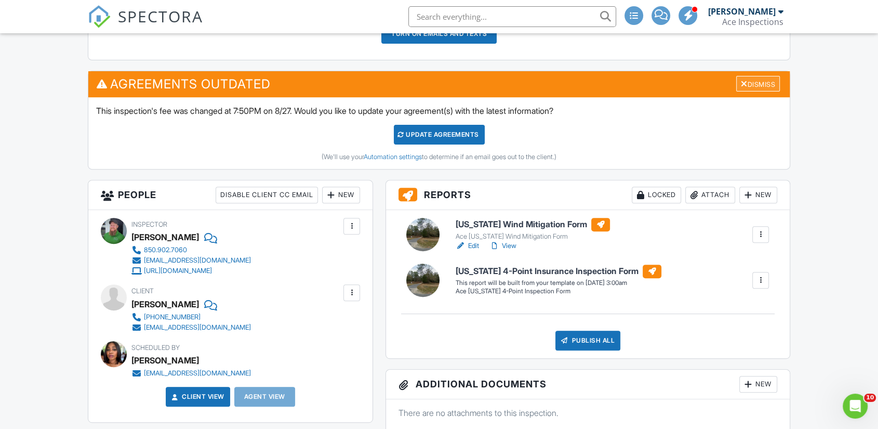
click at [751, 92] on div "Dismiss" at bounding box center [758, 84] width 44 height 16
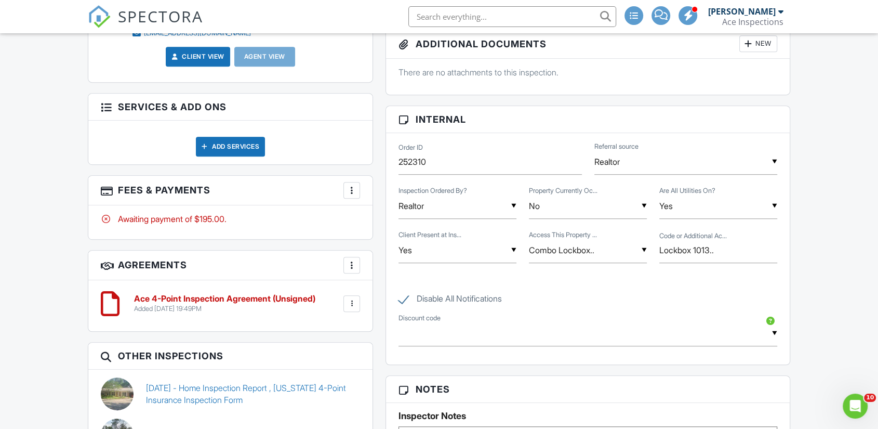
scroll to position [692, 0]
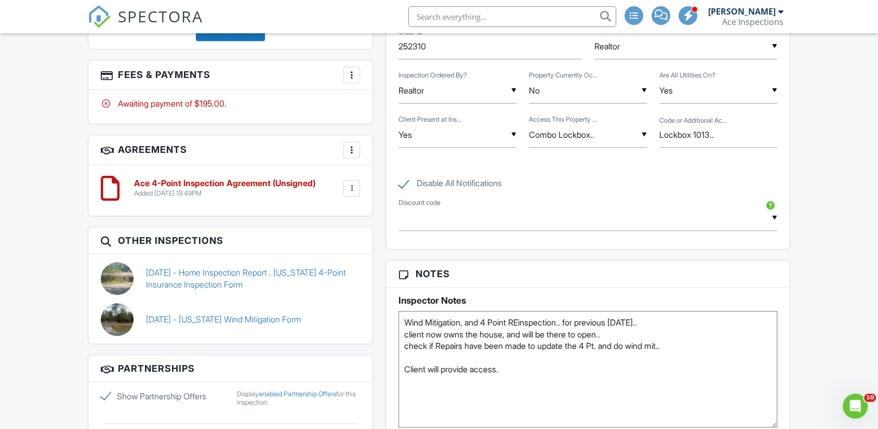
click at [353, 193] on div at bounding box center [351, 188] width 10 height 10
click at [326, 278] on li "Delete" at bounding box center [324, 269] width 59 height 26
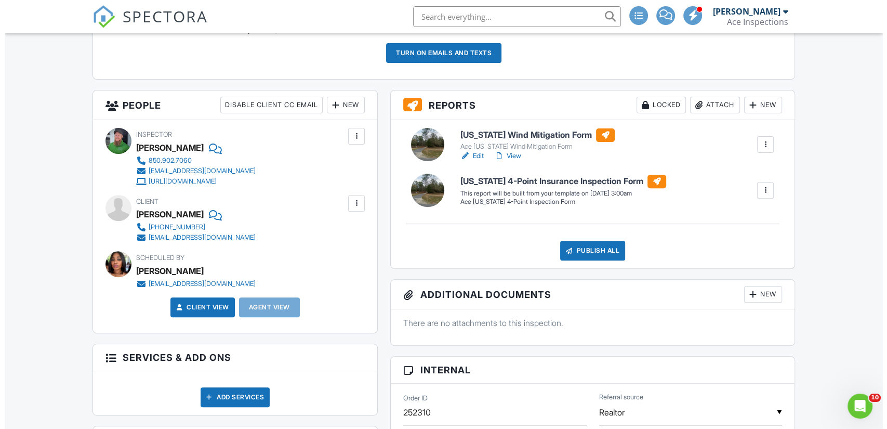
scroll to position [346, 0]
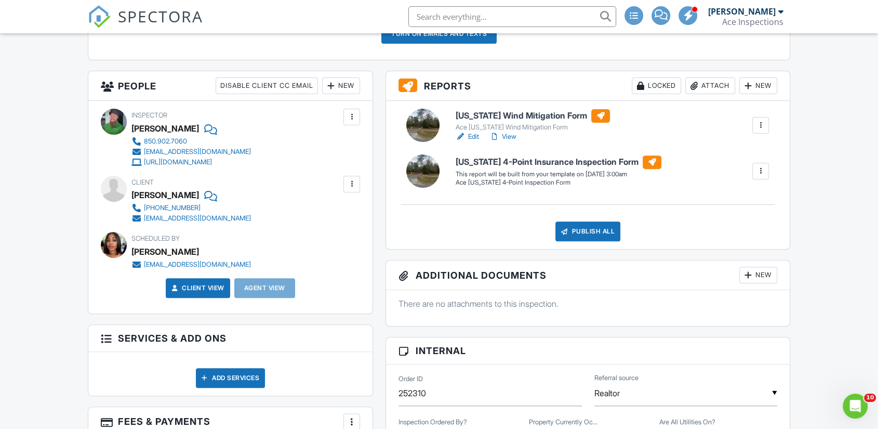
click at [763, 176] on div at bounding box center [760, 171] width 10 height 10
click at [740, 232] on div "Delete" at bounding box center [742, 226] width 22 height 11
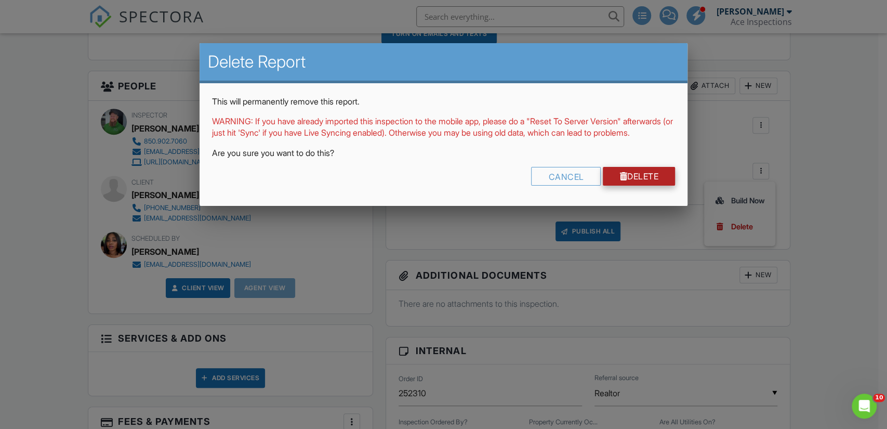
click at [639, 182] on link "Delete" at bounding box center [639, 176] width 72 height 19
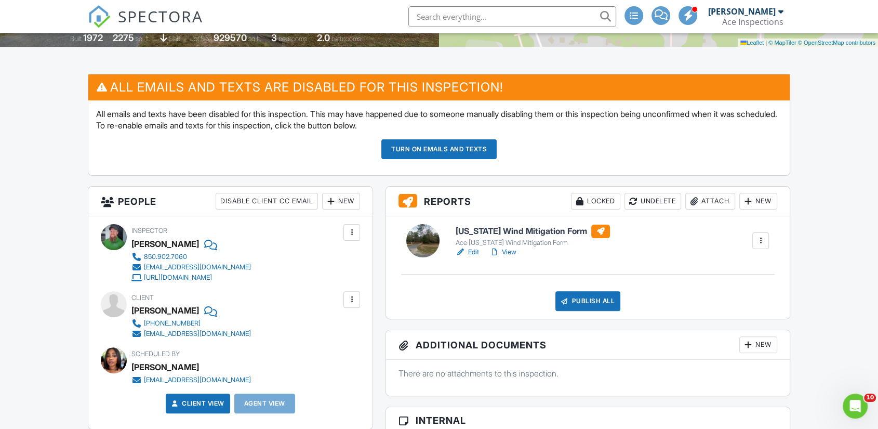
scroll to position [346, 0]
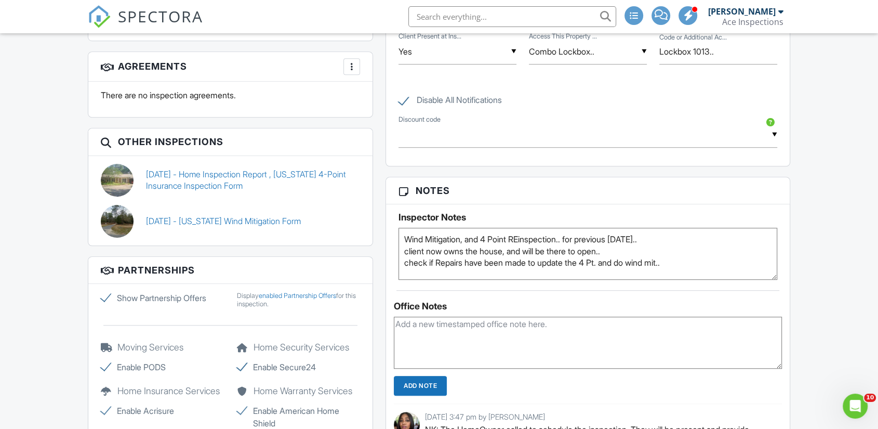
scroll to position [808, 0]
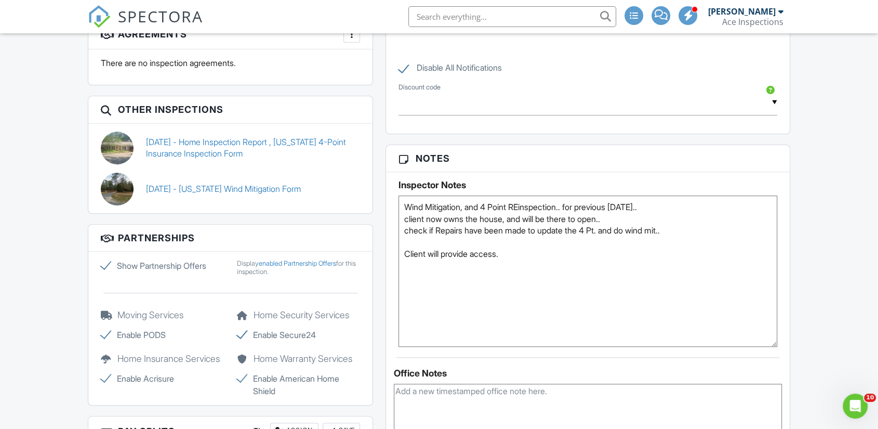
drag, startPoint x: 775, startPoint y: 254, endPoint x: 808, endPoint y: 356, distance: 107.4
click at [808, 356] on div "Dashboard New Inspection Inspections Contacts Settings Metrics Templates Automa…" at bounding box center [439, 171] width 878 height 1891
click at [839, 287] on div "Dashboard New Inspection Inspections Contacts Settings Metrics Templates Automa…" at bounding box center [439, 172] width 878 height 1893
drag, startPoint x: 796, startPoint y: 263, endPoint x: 802, endPoint y: 262, distance: 5.7
click at [798, 262] on div "Dashboard New Inspection Inspections Contacts Settings Metrics Templates Automa…" at bounding box center [439, 172] width 878 height 1893
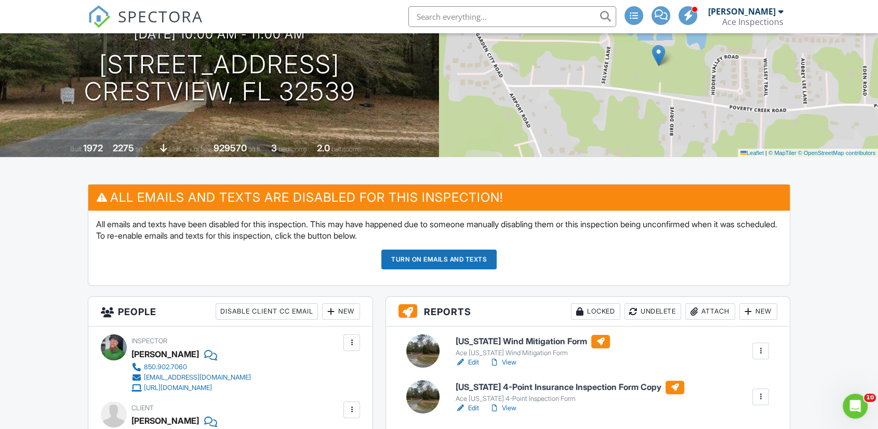
scroll to position [236, 0]
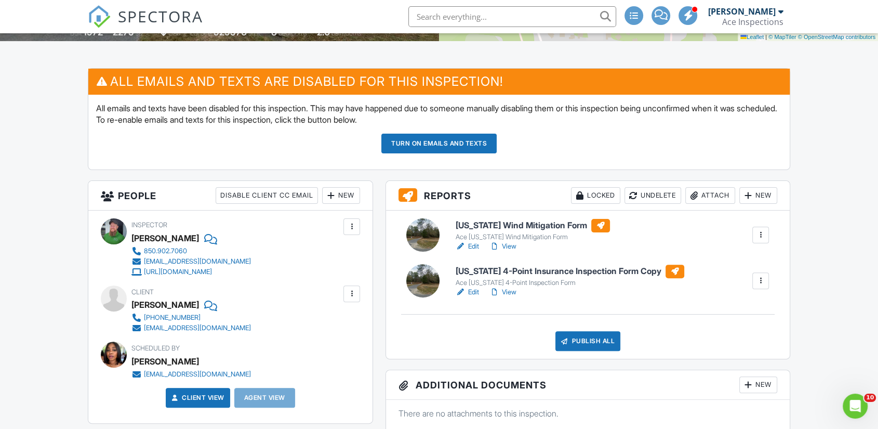
click at [439, 153] on button "Turn on emails and texts" at bounding box center [438, 143] width 115 height 20
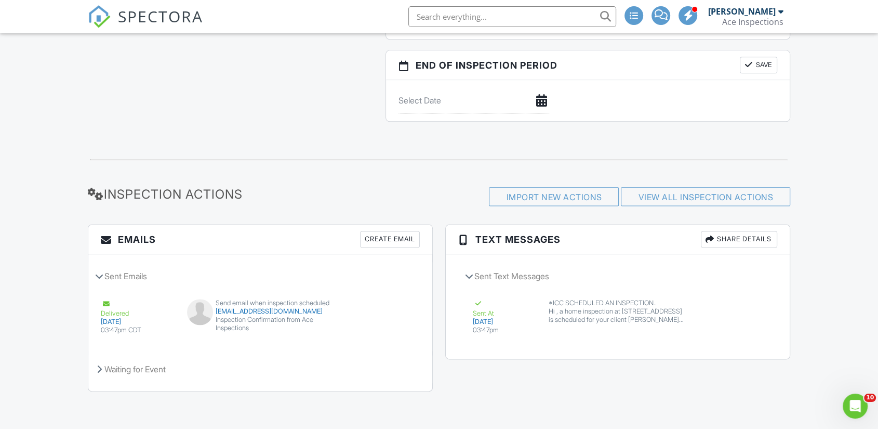
scroll to position [1292, 0]
click at [393, 332] on button "Resend" at bounding box center [389, 332] width 46 height 20
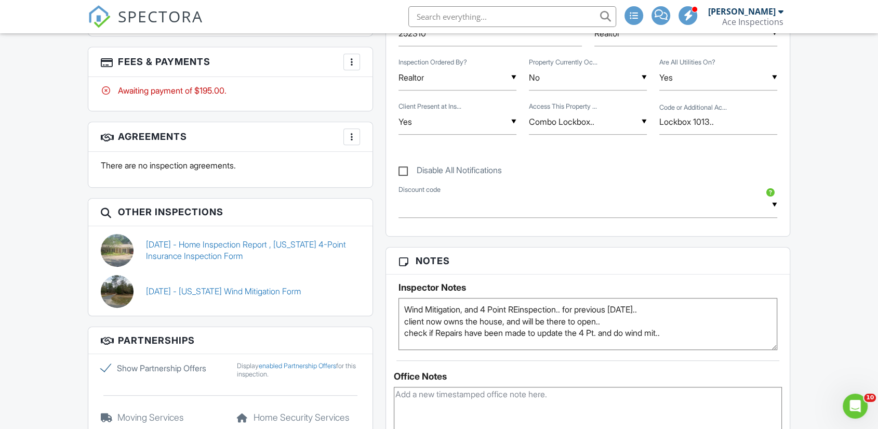
scroll to position [544, 0]
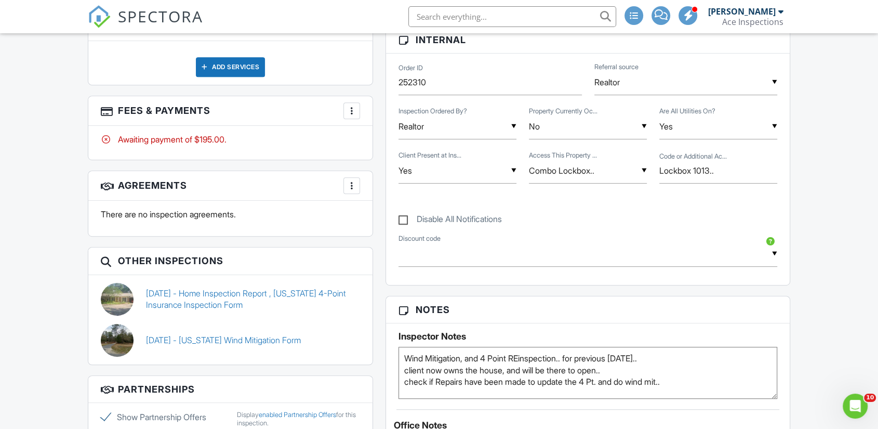
click at [353, 116] on div at bounding box center [351, 110] width 10 height 10
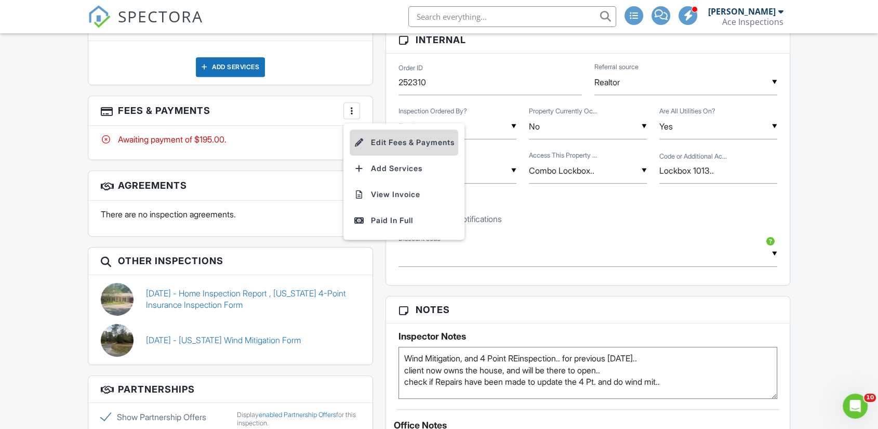
click at [398, 152] on li "Edit Fees & Payments" at bounding box center [404, 142] width 109 height 26
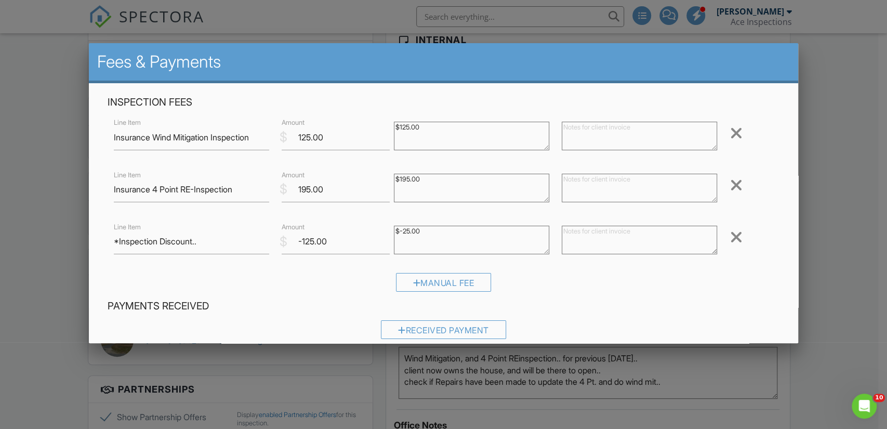
click at [841, 265] on div at bounding box center [443, 216] width 887 height 536
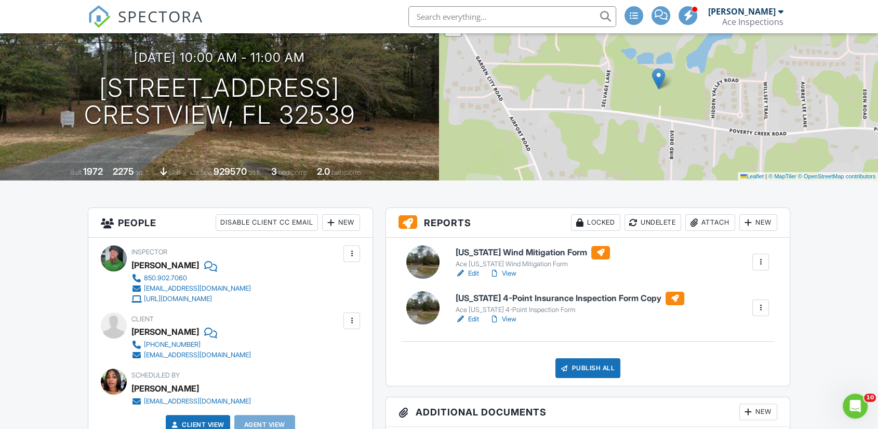
scroll to position [115, 0]
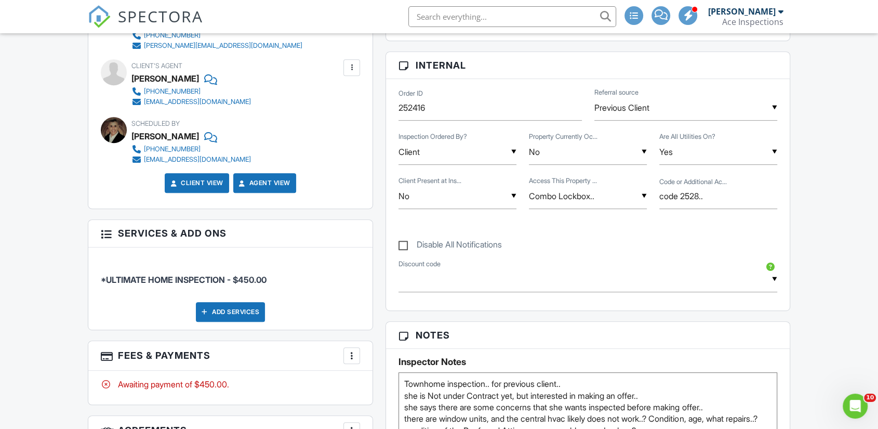
scroll to position [577, 0]
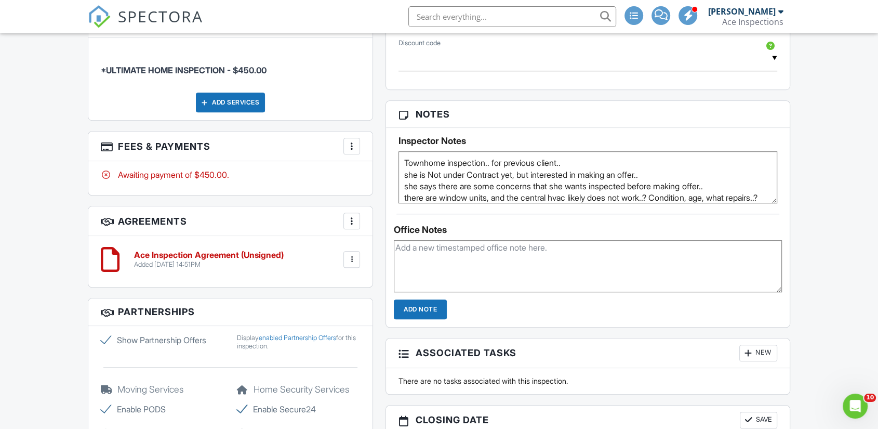
scroll to position [661, 0]
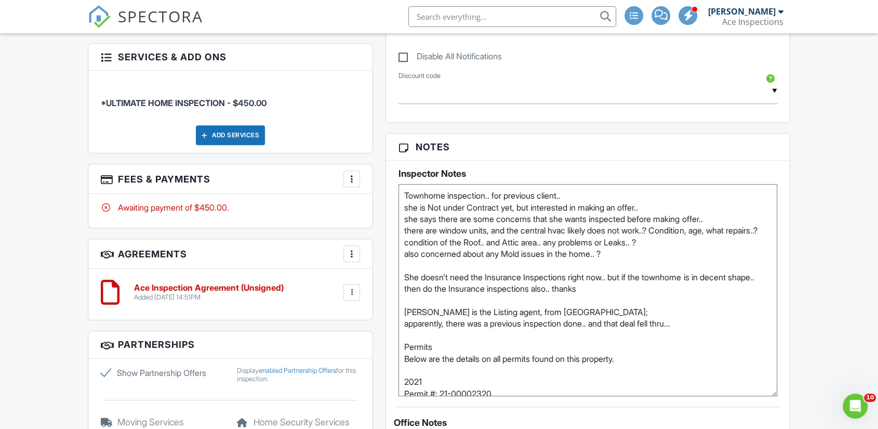
drag, startPoint x: 773, startPoint y: 239, endPoint x: 817, endPoint y: 399, distance: 165.8
click at [817, 399] on div "Dashboard New Inspection Inspections Contacts Settings Metrics Templates Automa…" at bounding box center [439, 245] width 878 height 1746
click at [837, 319] on div "Dashboard New Inspection Inspections Contacts Settings Metrics Templates Automa…" at bounding box center [439, 245] width 878 height 1746
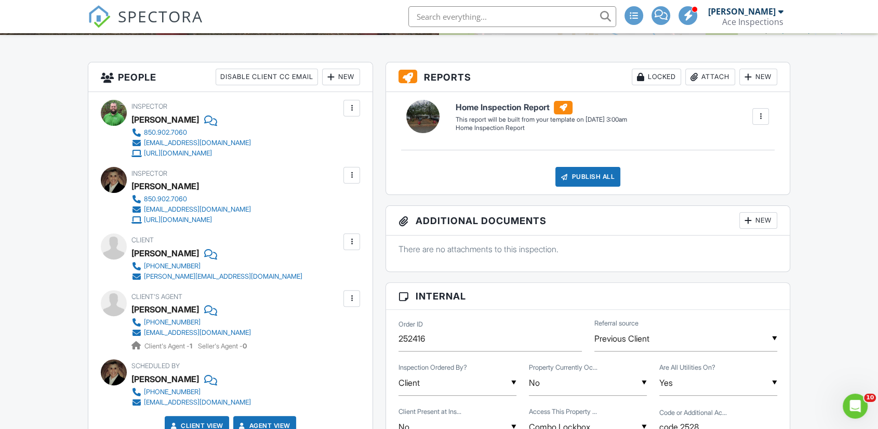
scroll to position [0, 0]
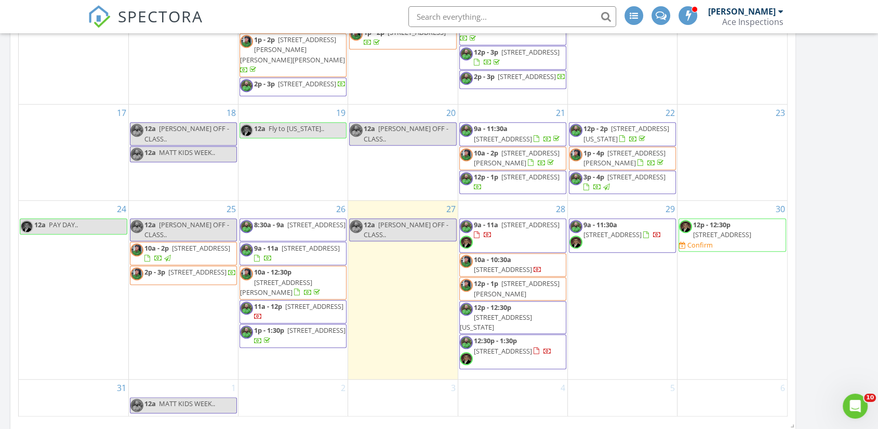
scroll to position [1379, 896]
click at [0, 218] on div "[DATE] All Inspectors 12:00 am [PERSON_NAME] OFF - CLASS.. [PERSON_NAME] New In…" at bounding box center [439, 18] width 878 height 1361
click at [0, 217] on div "[DATE] All Inspectors 12:00 am [PERSON_NAME] OFF - CLASS.. [PERSON_NAME] New In…" at bounding box center [439, 18] width 878 height 1361
click at [0, 133] on div "[DATE] All Inspectors 12:00 am [PERSON_NAME] OFF - CLASS.. [PERSON_NAME] New In…" at bounding box center [439, 18] width 878 height 1361
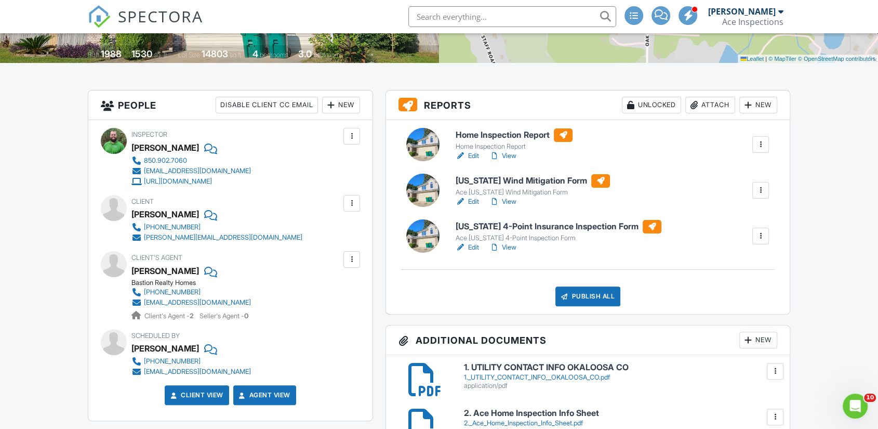
scroll to position [231, 0]
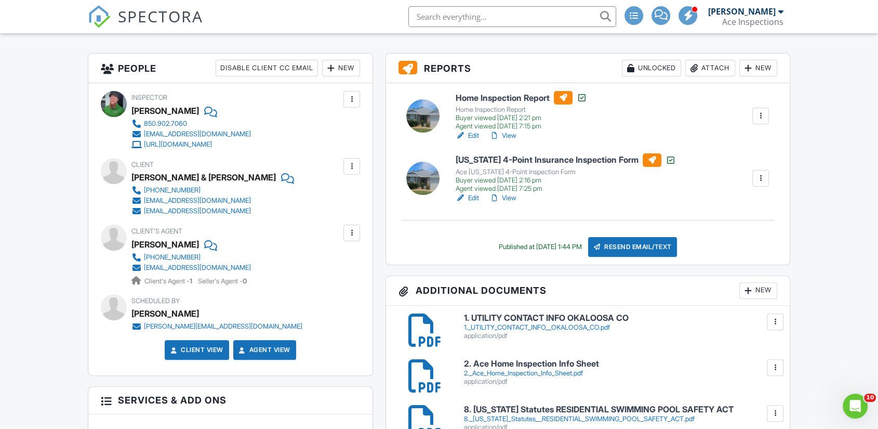
scroll to position [197, 0]
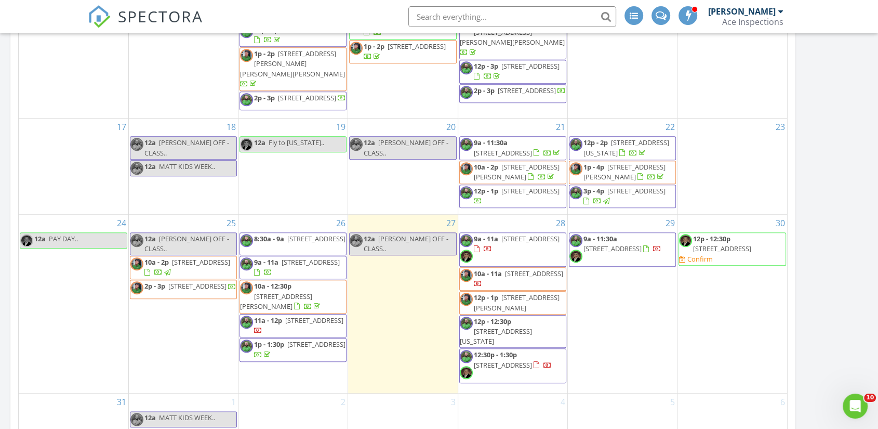
scroll to position [808, 0]
